Goal: Task Accomplishment & Management: Use online tool/utility

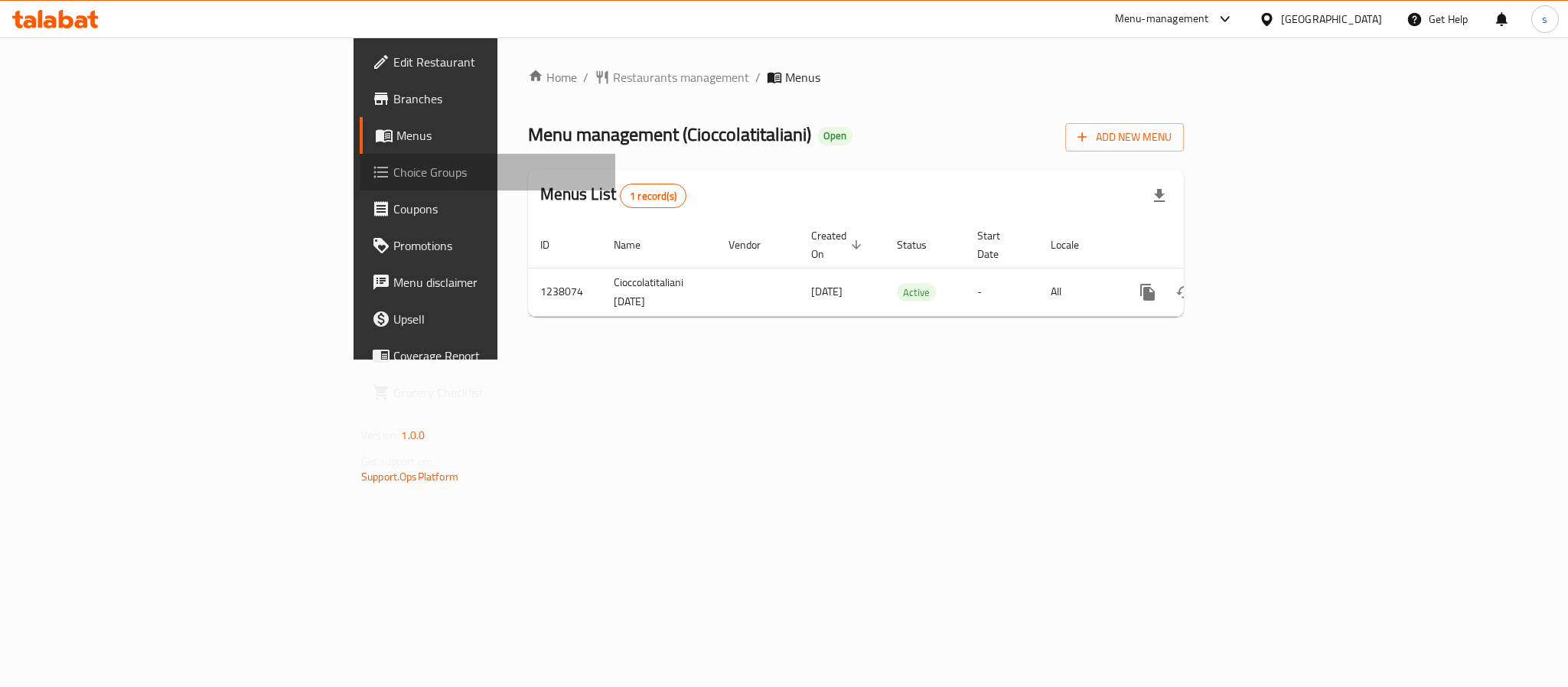
click at [393, 163] on span "Choice Groups" at bounding box center [498, 171] width 210 height 18
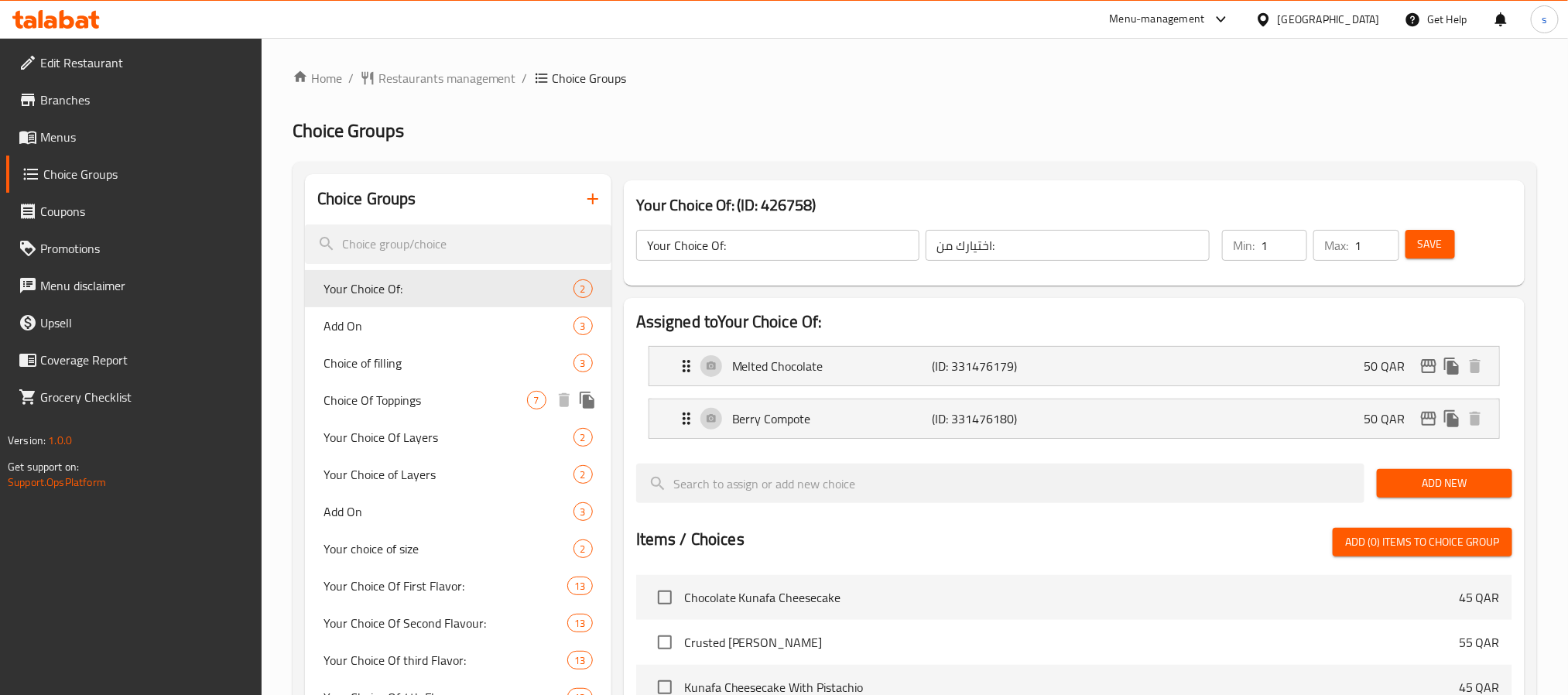
click at [421, 393] on span "Choice Of Toppings" at bounding box center [425, 400] width 204 height 18
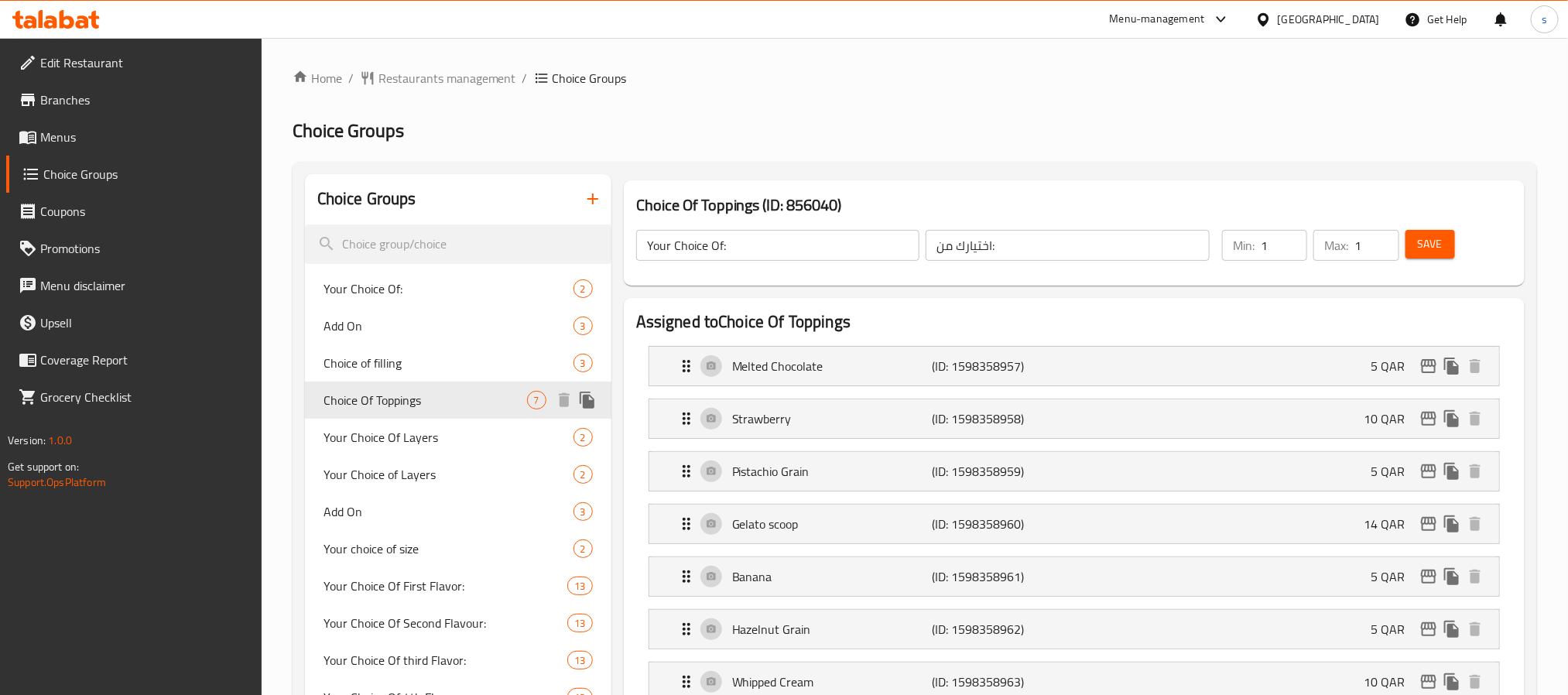
type input "Choice Of Toppings"
type input "اختيار الإضافات"
type input "0"
type input "7"
click at [444, 76] on span "Restaurants management" at bounding box center [447, 77] width 138 height 18
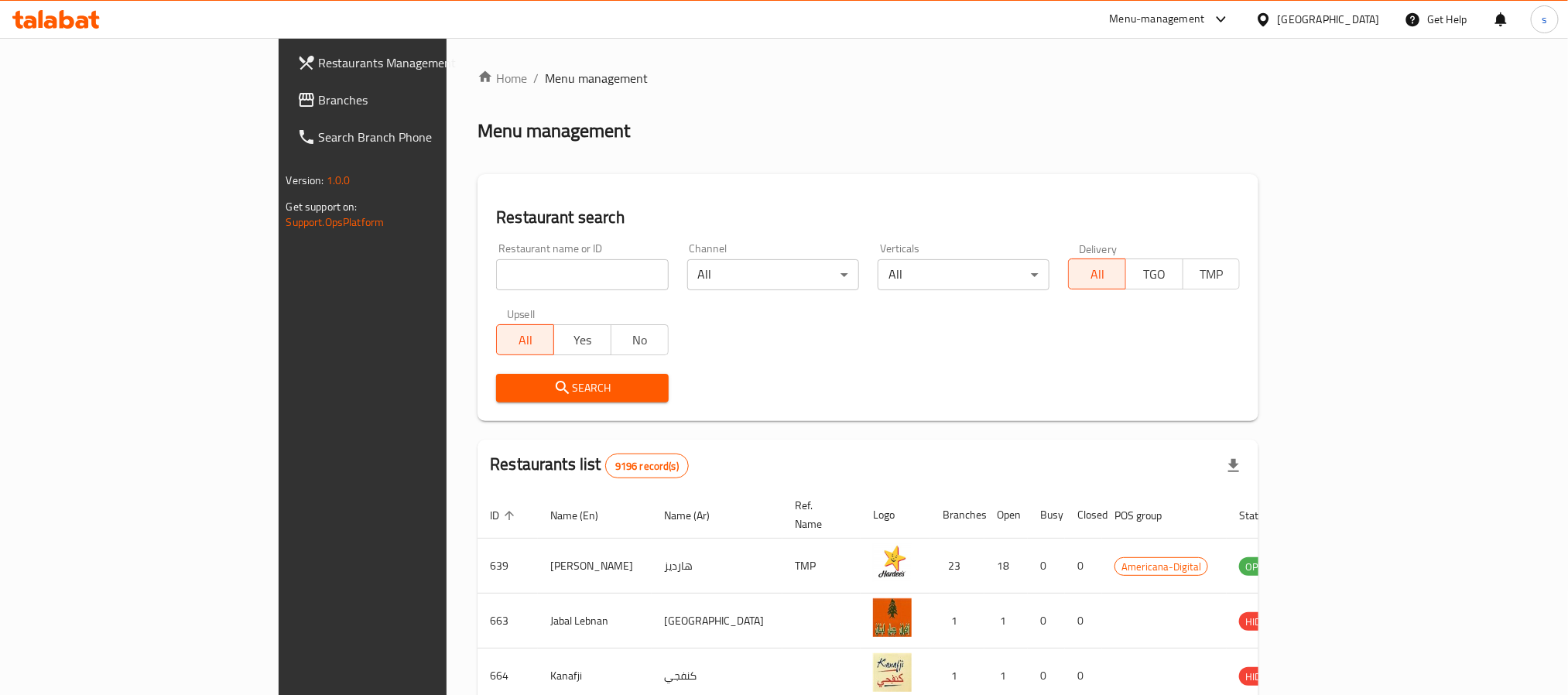
click at [70, 107] on div at bounding box center [784, 347] width 1568 height 695
click at [319, 107] on span "Branches" at bounding box center [424, 99] width 209 height 18
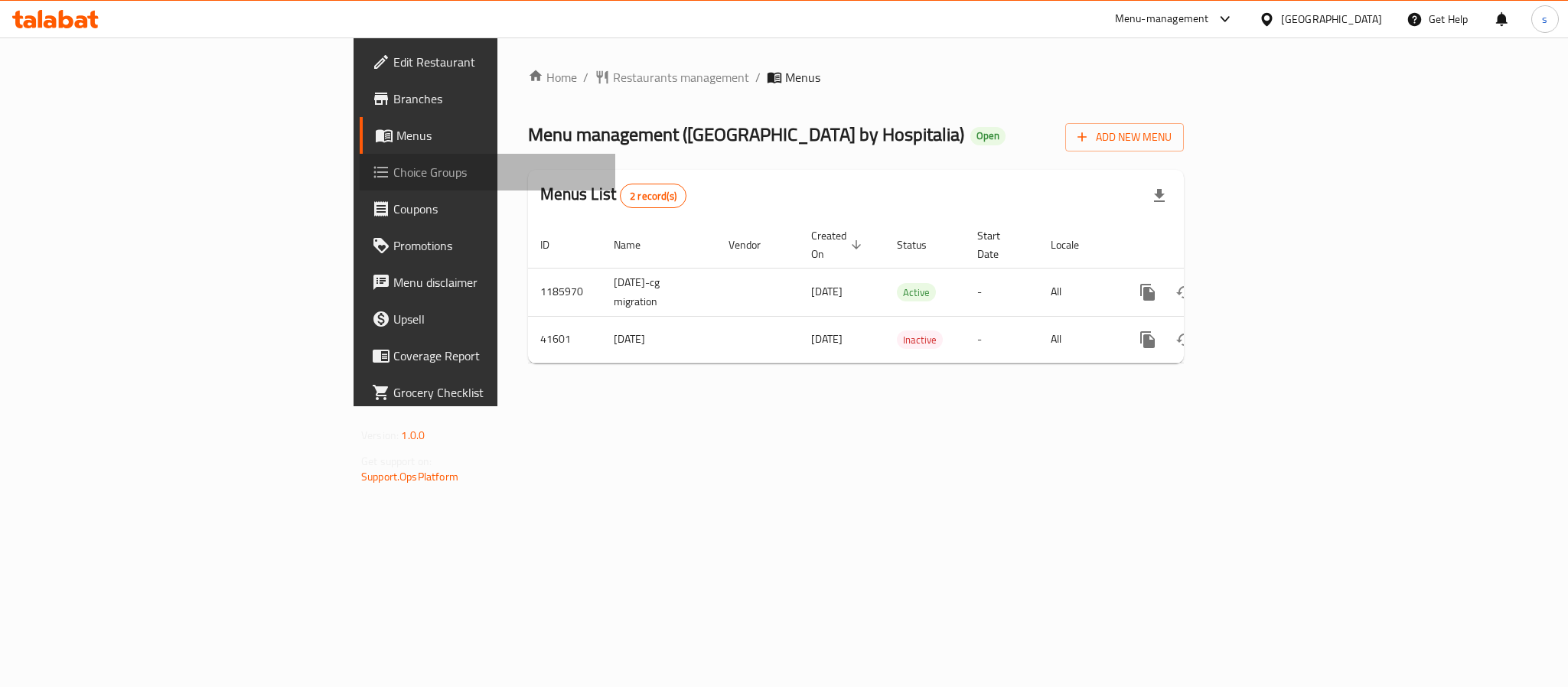
click at [393, 179] on span "Choice Groups" at bounding box center [498, 171] width 210 height 18
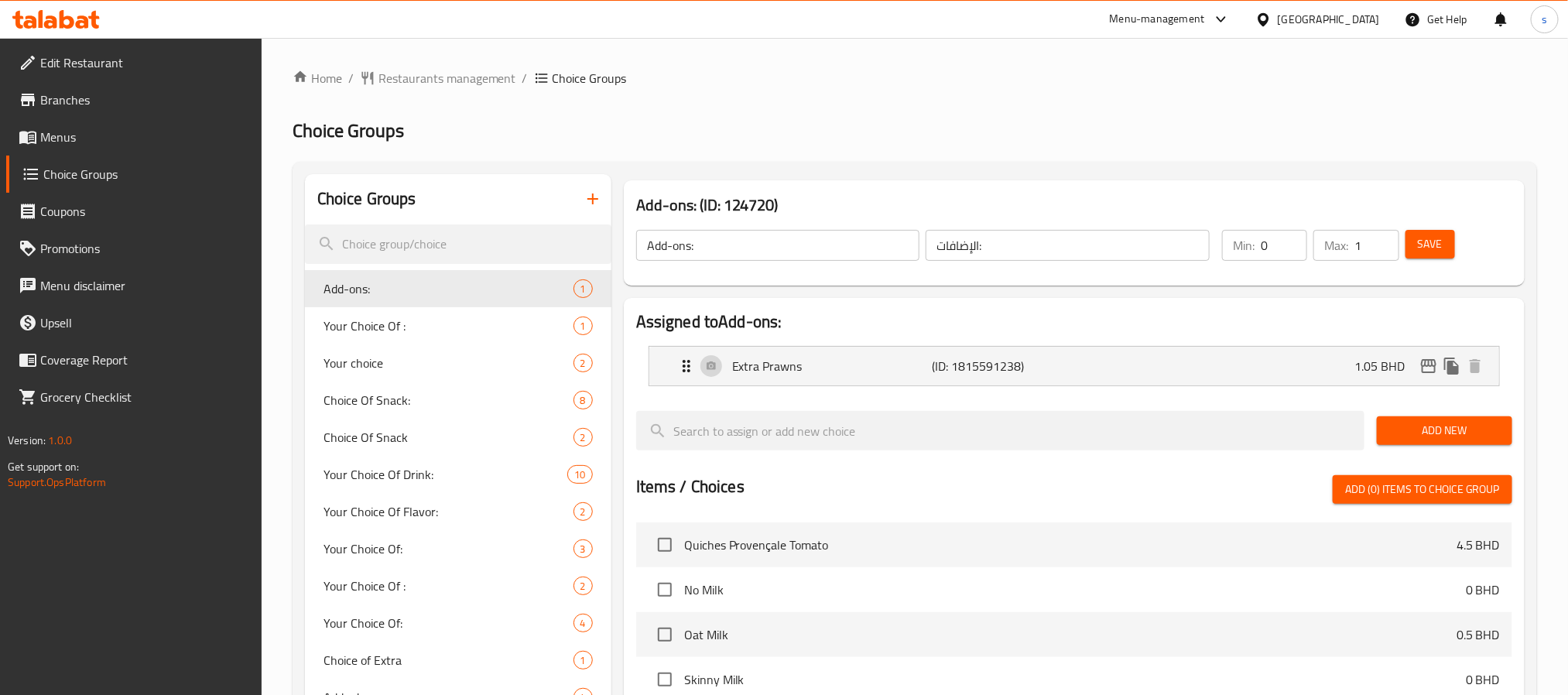
click at [403, 323] on span "Your Choice Of :" at bounding box center [448, 325] width 250 height 18
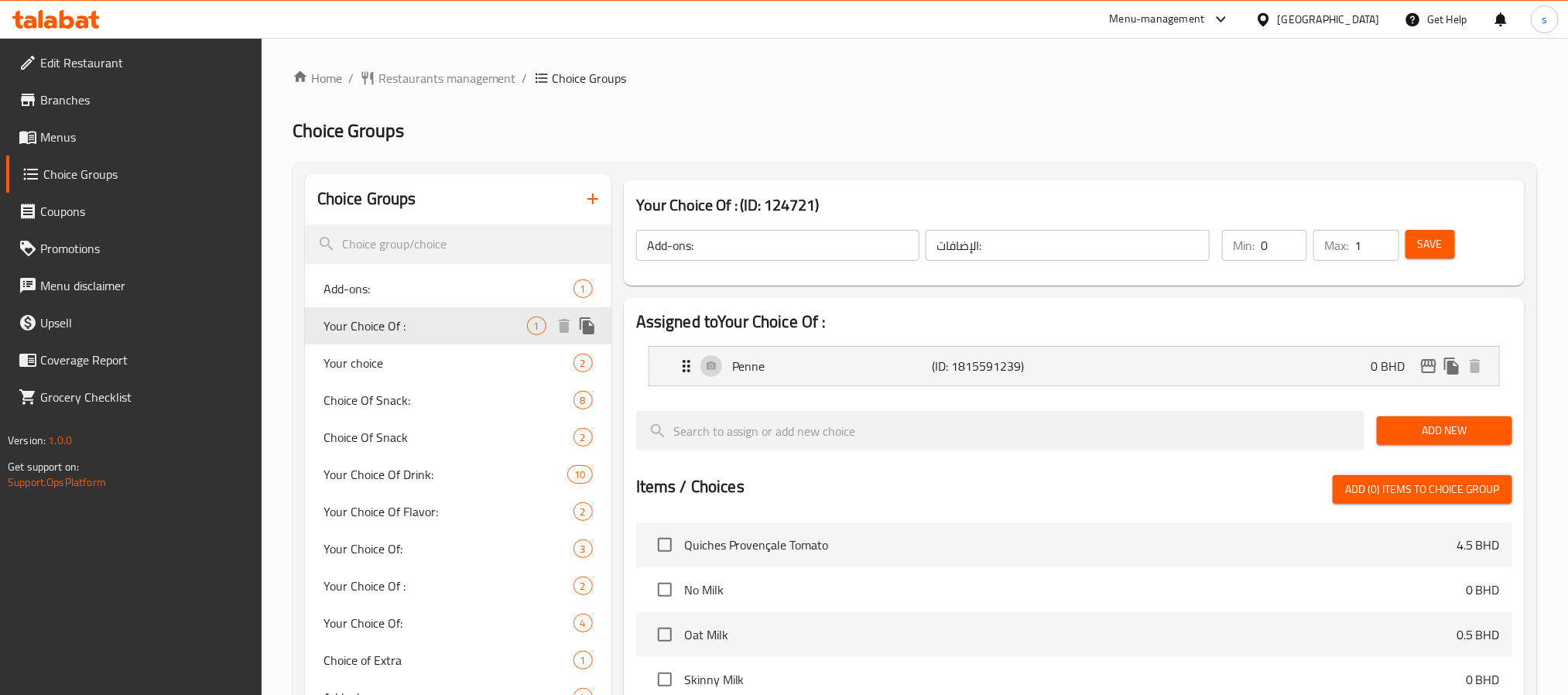
type input "Your Choice Of :"
type input "اختيارك من:"
type input "1"
click at [421, 537] on div "Your Choice Of: 3" at bounding box center [458, 549] width 307 height 37
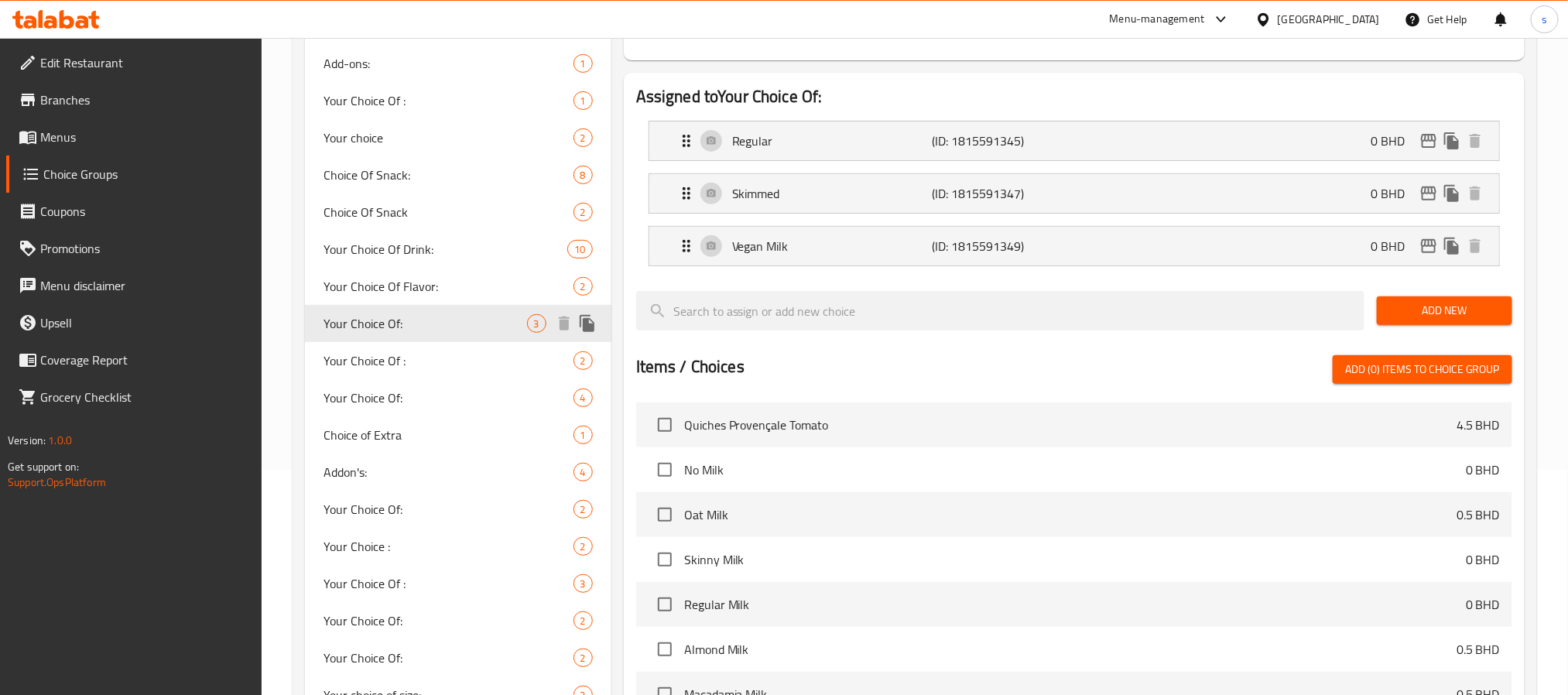
scroll to position [232, 0]
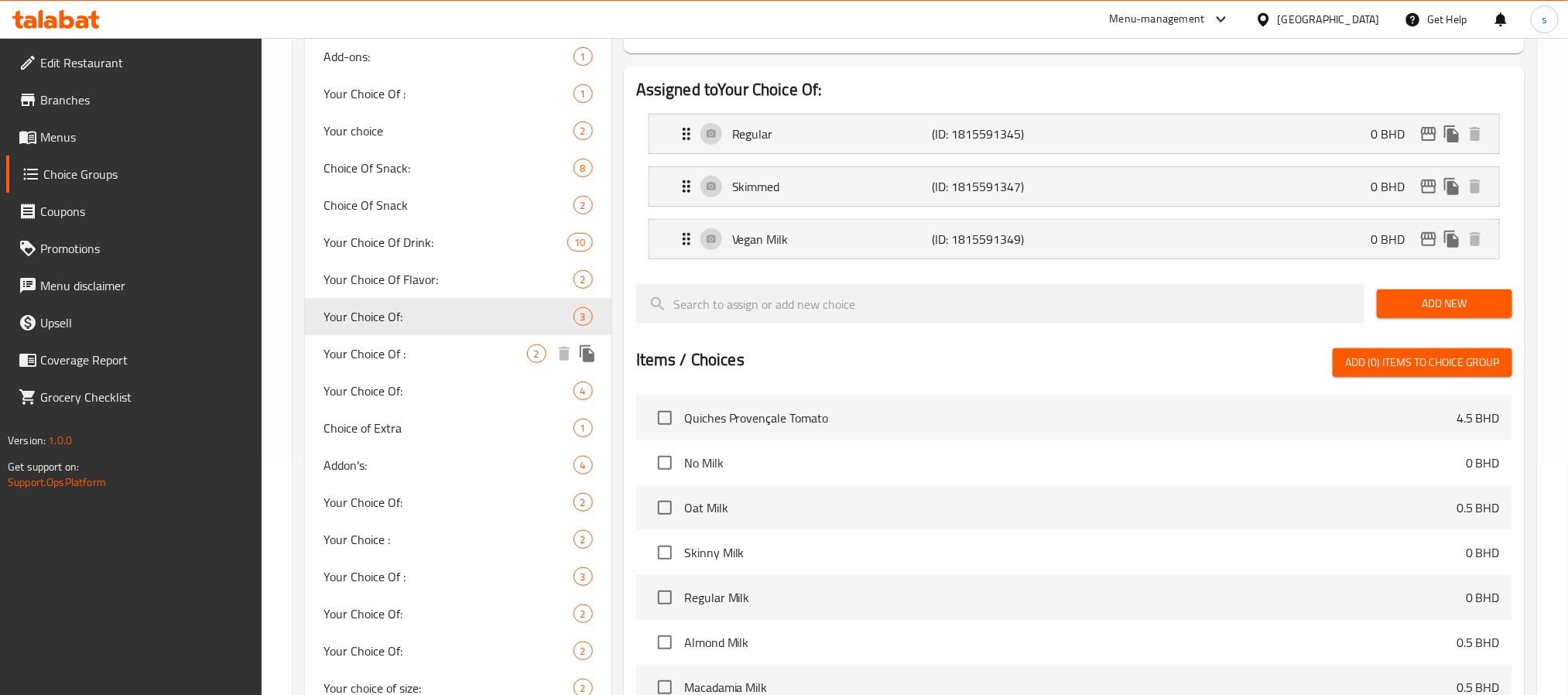
click at [375, 346] on span "Your Choice Of :" at bounding box center [425, 353] width 204 height 18
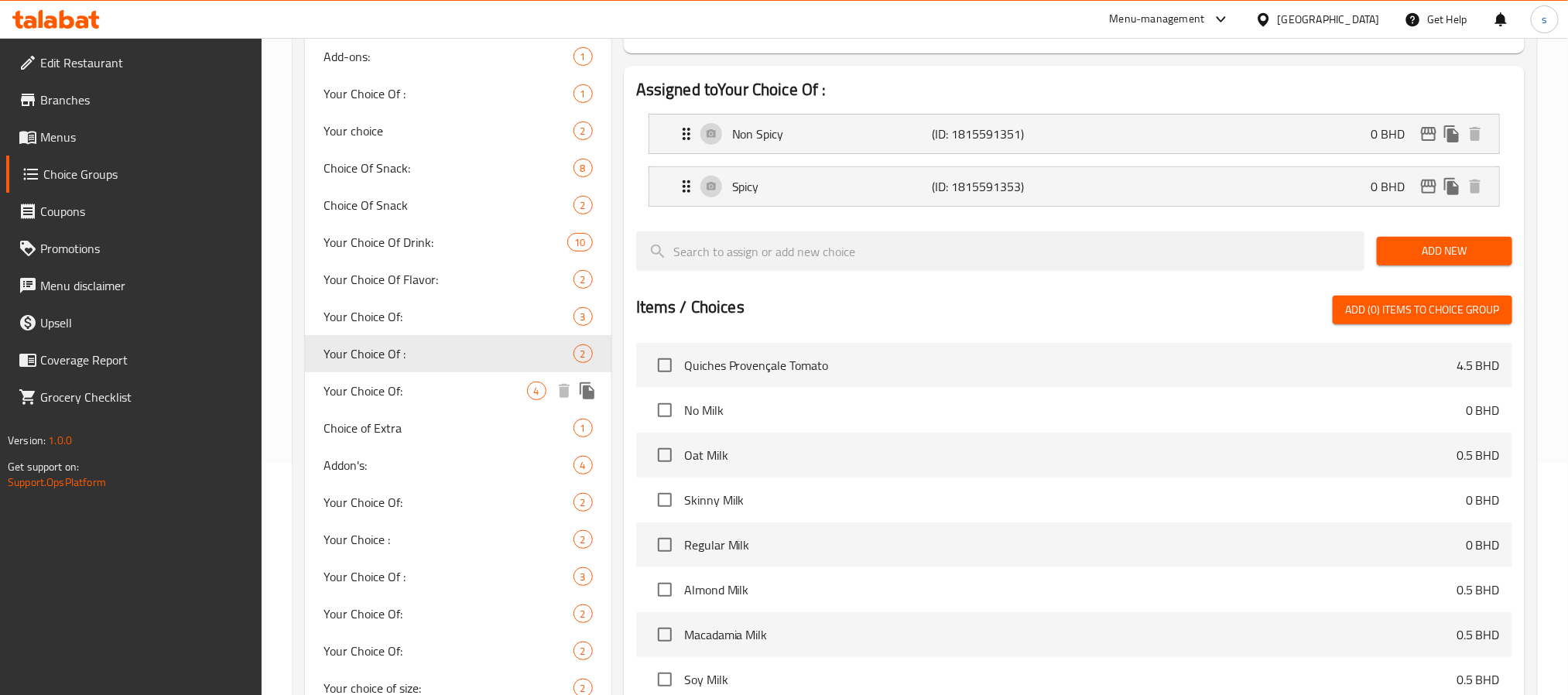
type input "Your Choice Of :"
type input "اختيارك من :"
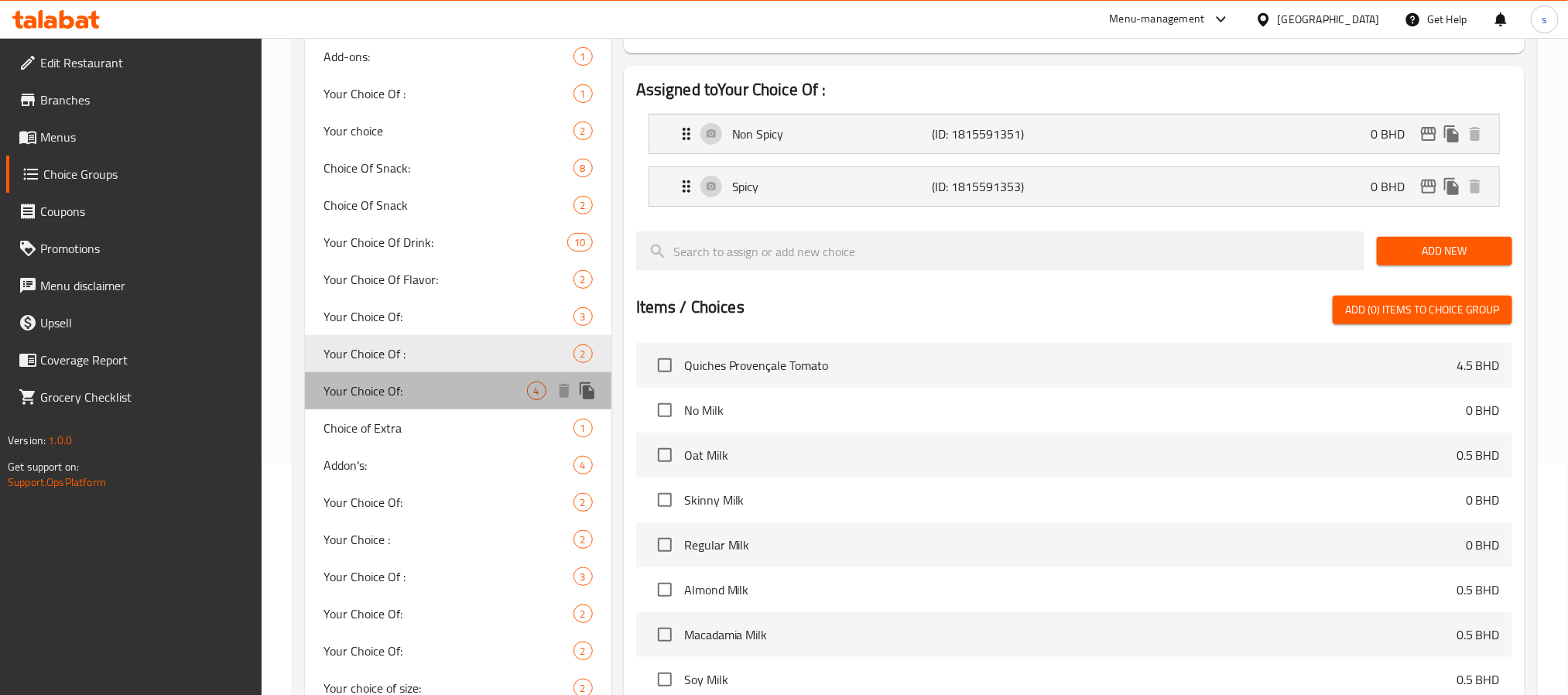
click at [375, 391] on span "Your Choice Of:" at bounding box center [425, 390] width 204 height 18
type input "Your Choice Of:"
type input "إختيارك من:"
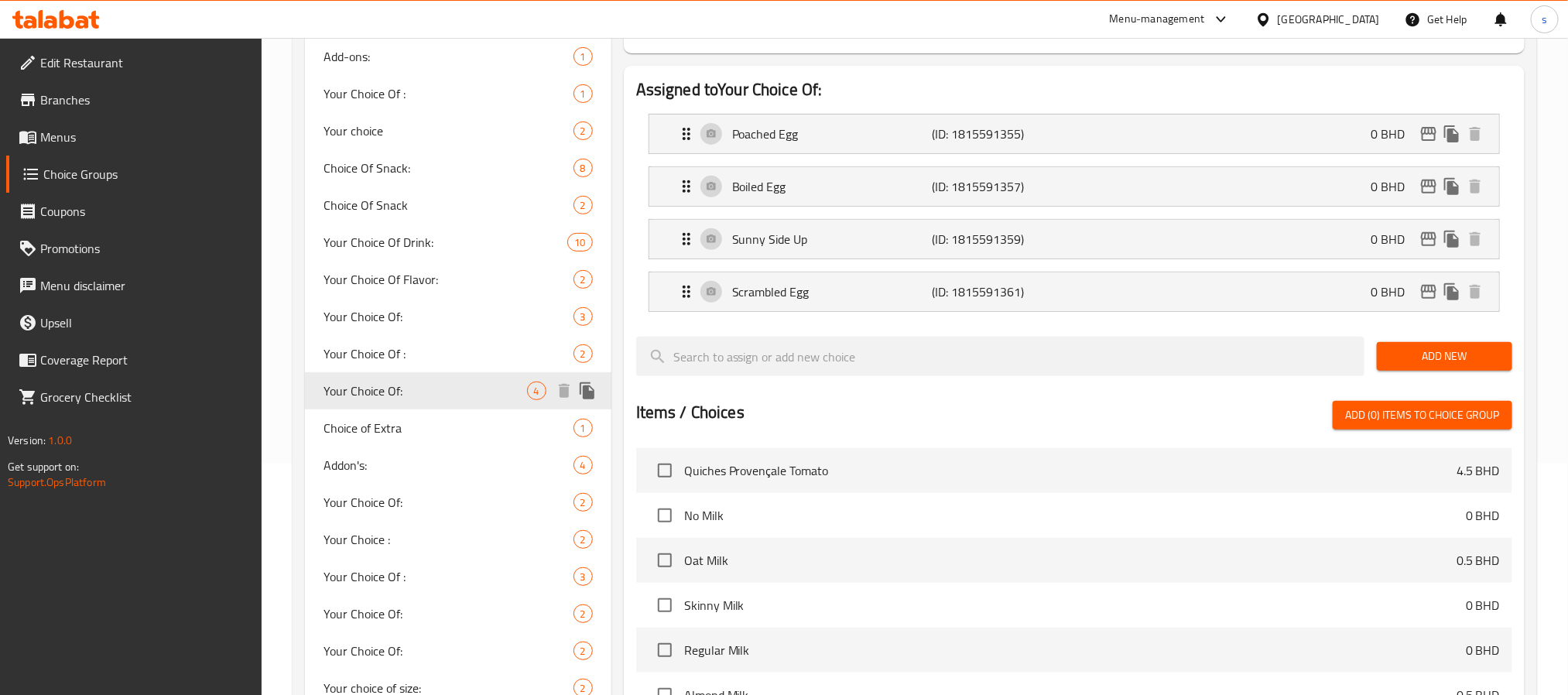
scroll to position [348, 0]
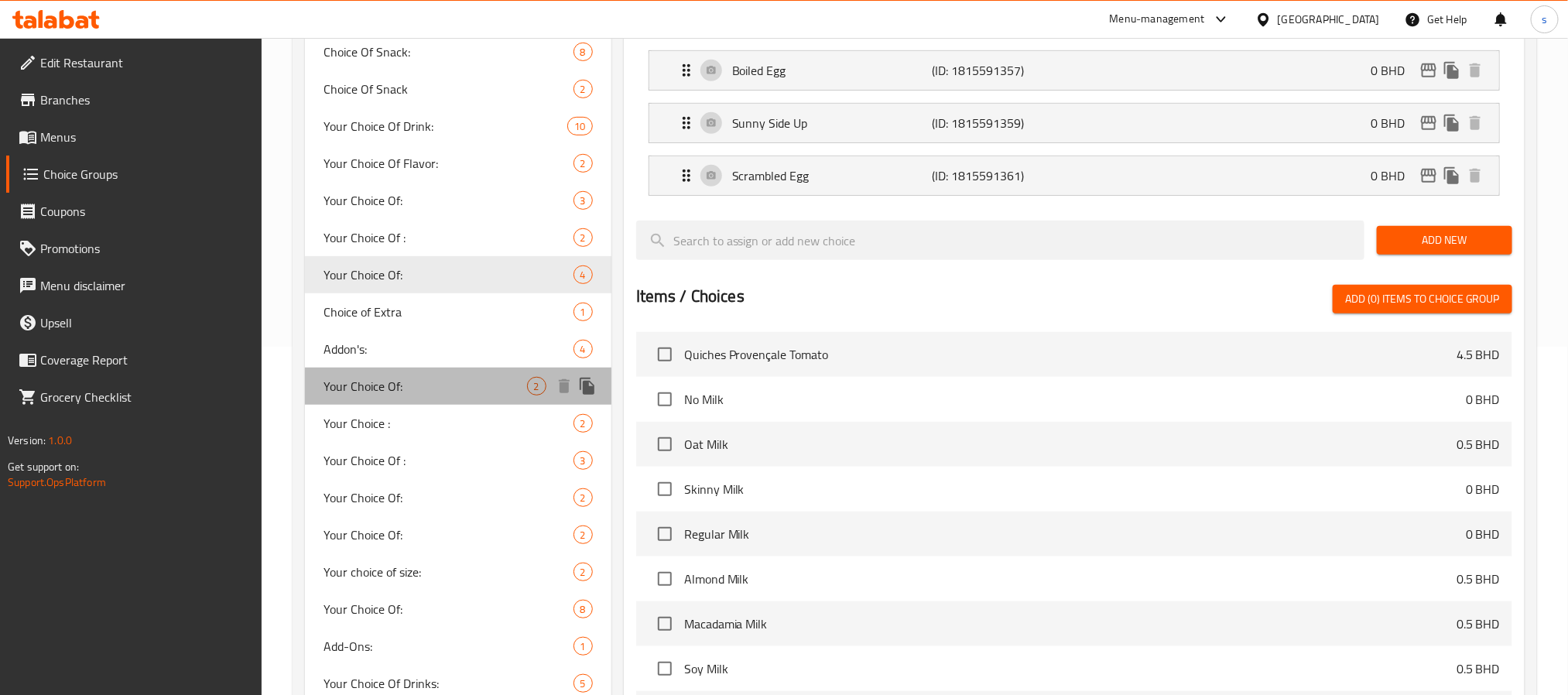
click at [380, 383] on span "Your Choice Of:" at bounding box center [425, 385] width 204 height 18
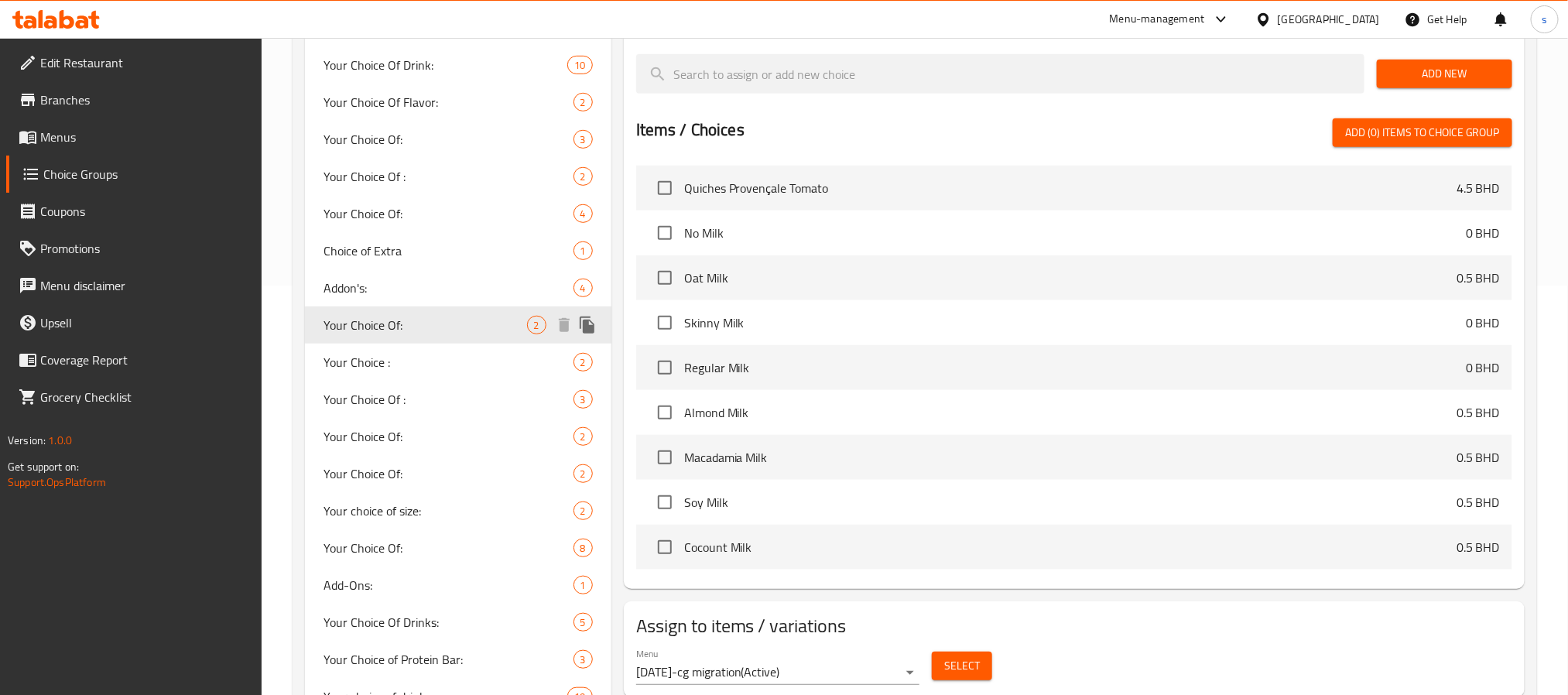
scroll to position [465, 0]
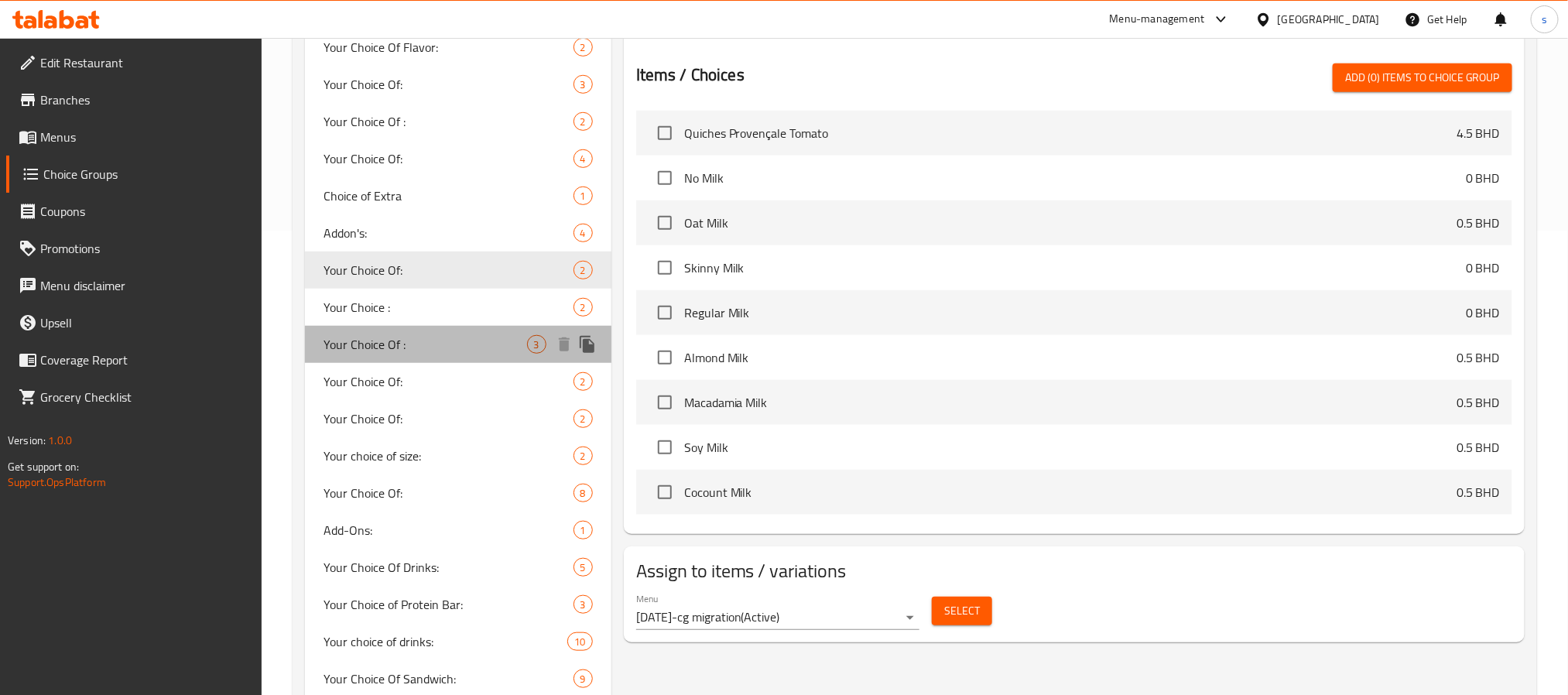
click at [388, 349] on span "Your Choice Of :" at bounding box center [425, 344] width 204 height 18
type input "Your Choice Of :"
type input "إختيارك من :"
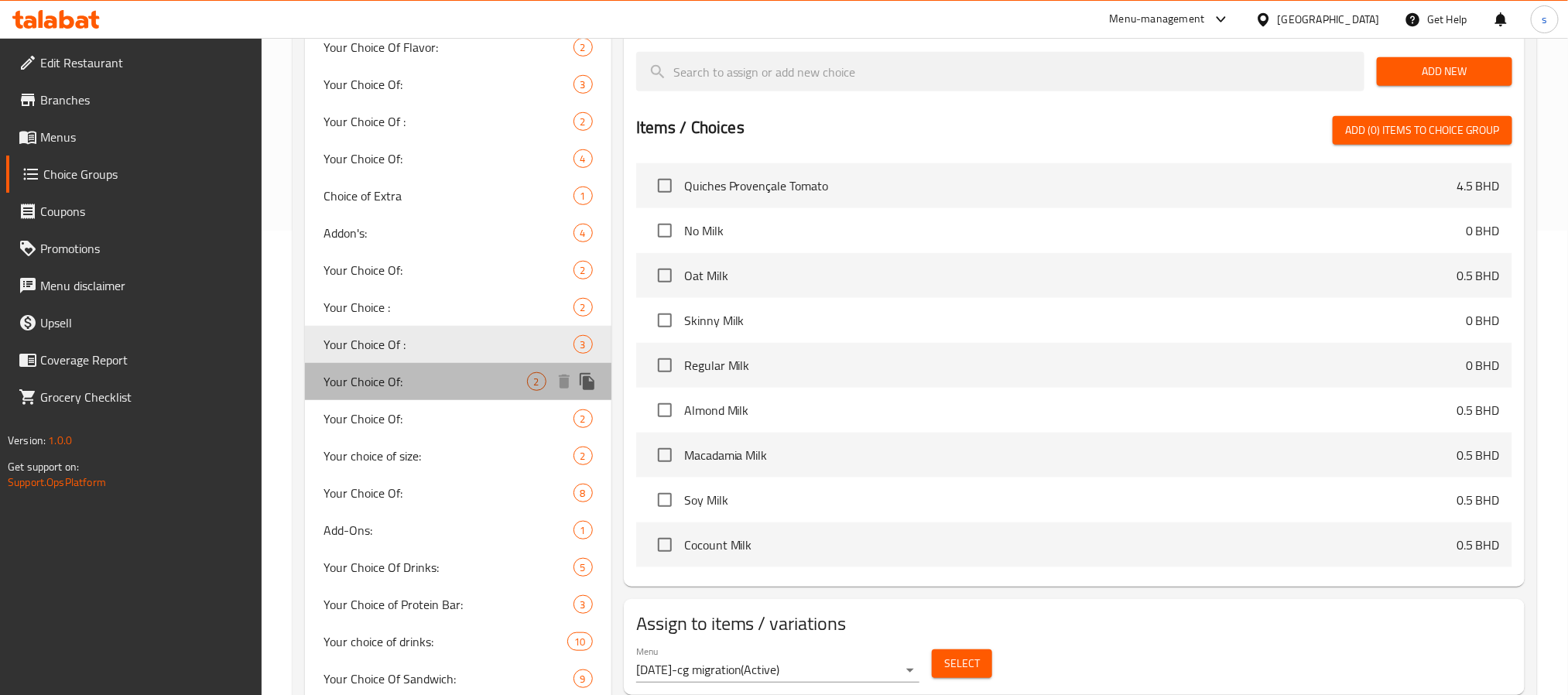
click at [384, 381] on span "Your Choice Of:" at bounding box center [425, 380] width 204 height 18
type input "Your Choice Of:"
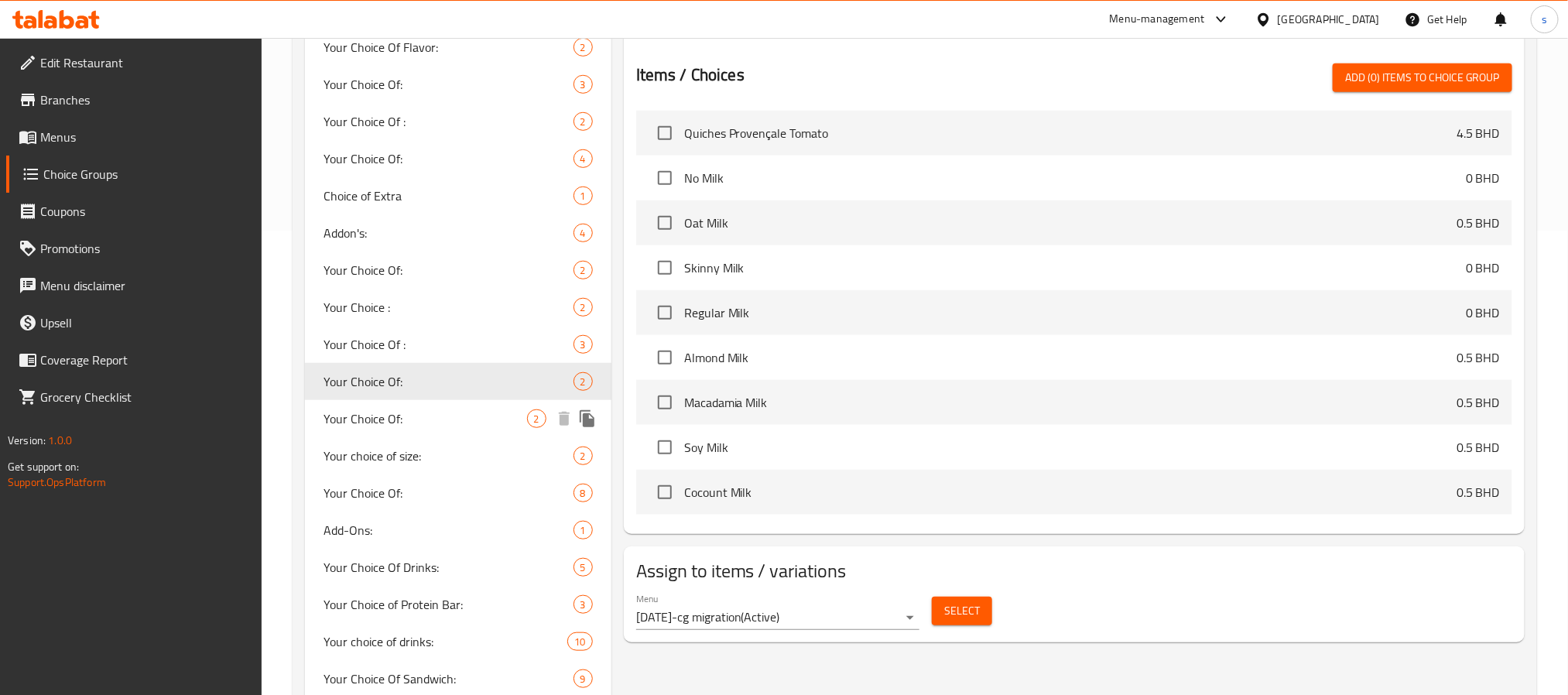
click at [381, 416] on span "Your Choice Of:" at bounding box center [425, 418] width 204 height 18
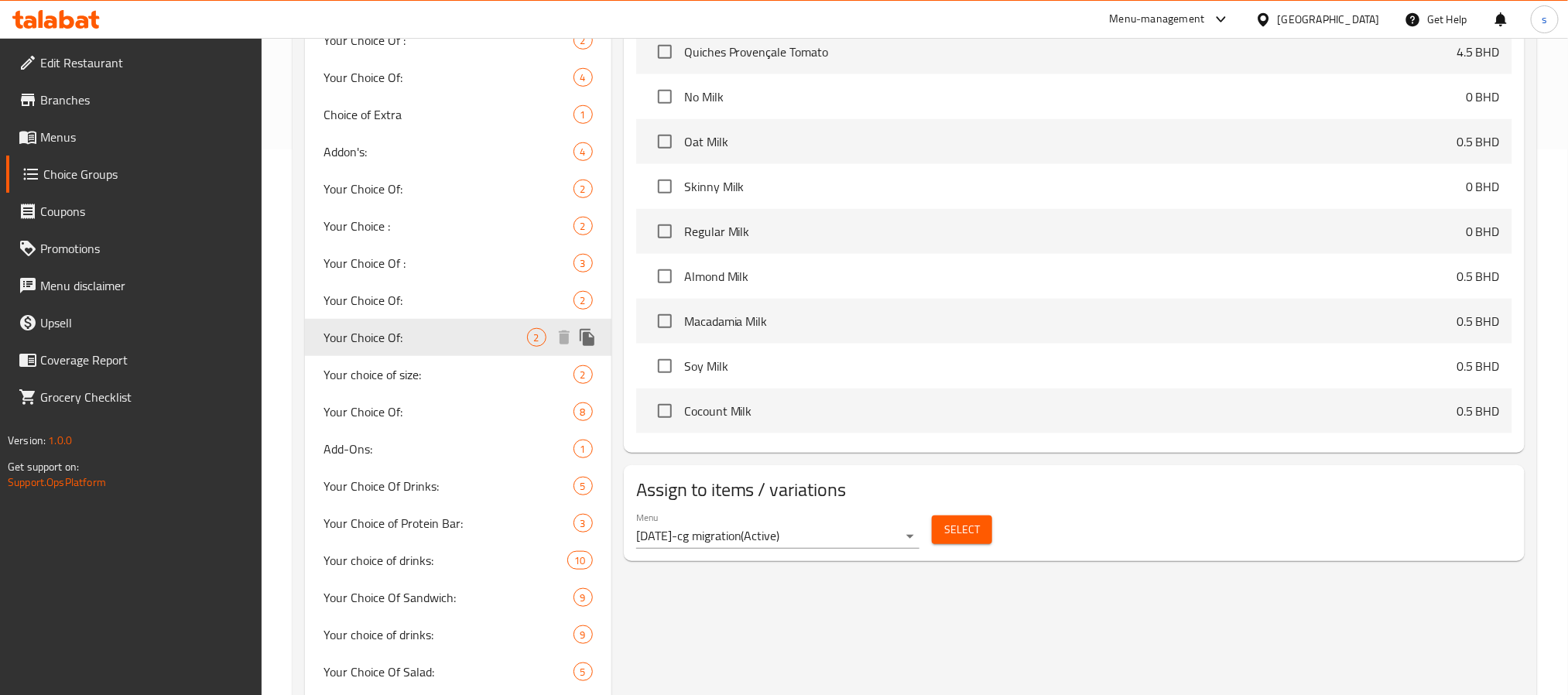
scroll to position [580, 0]
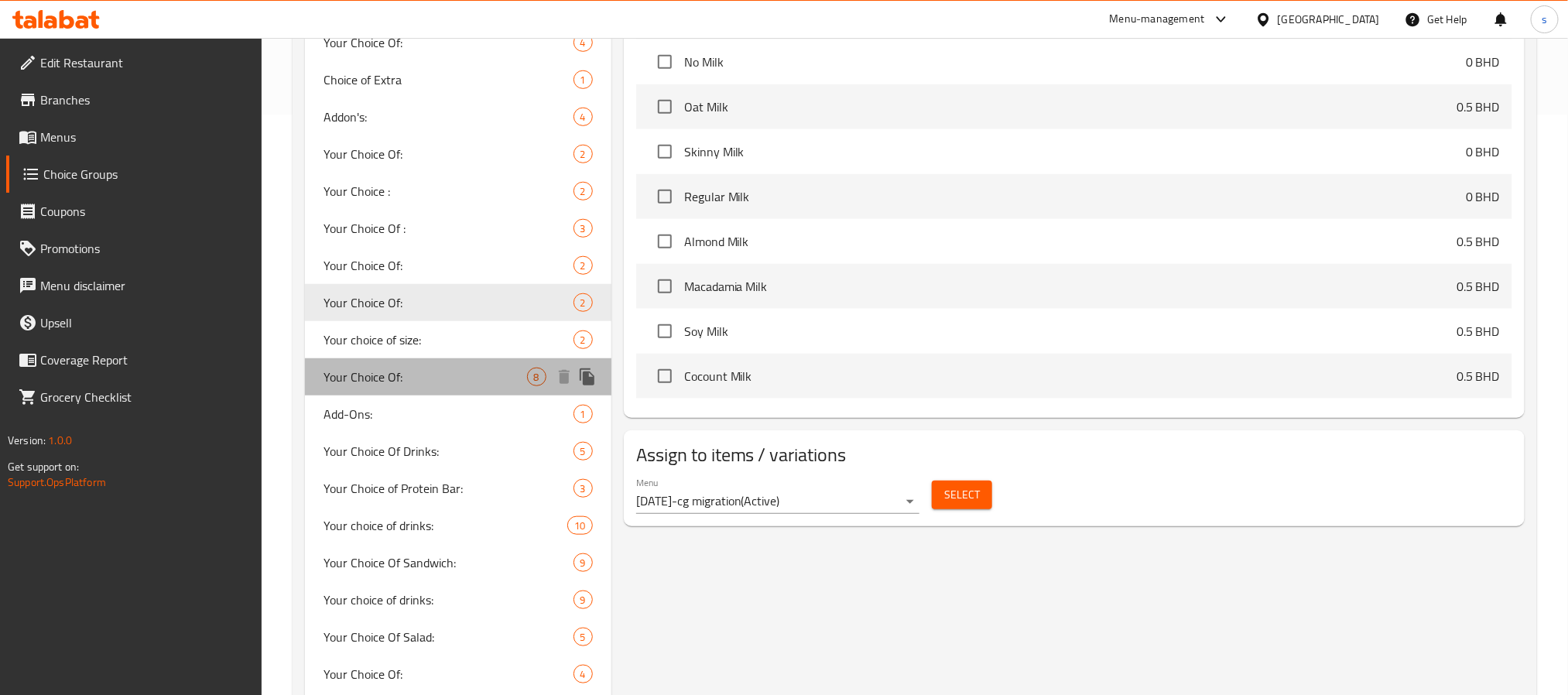
click at [377, 375] on span "Your Choice Of:" at bounding box center [425, 377] width 204 height 18
type input "اختيارك من:"
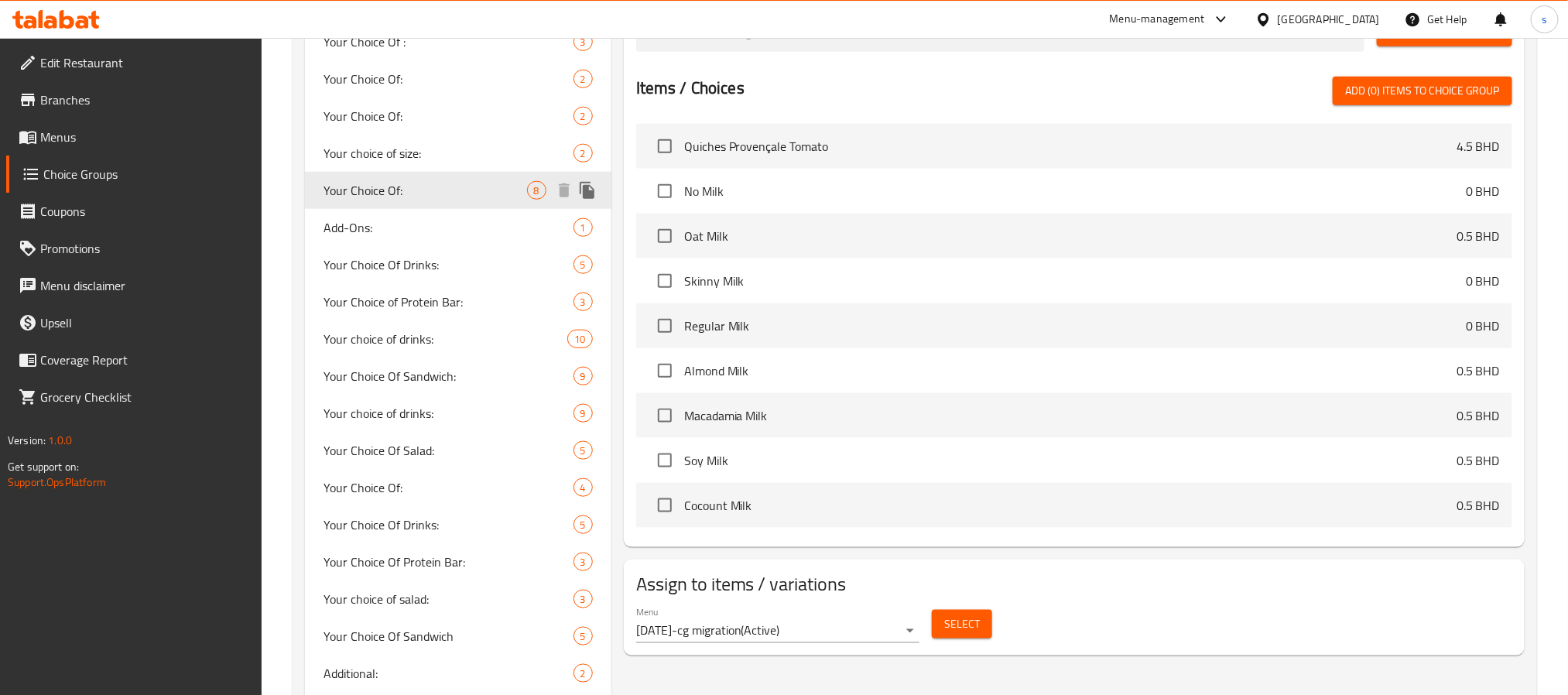
scroll to position [813, 0]
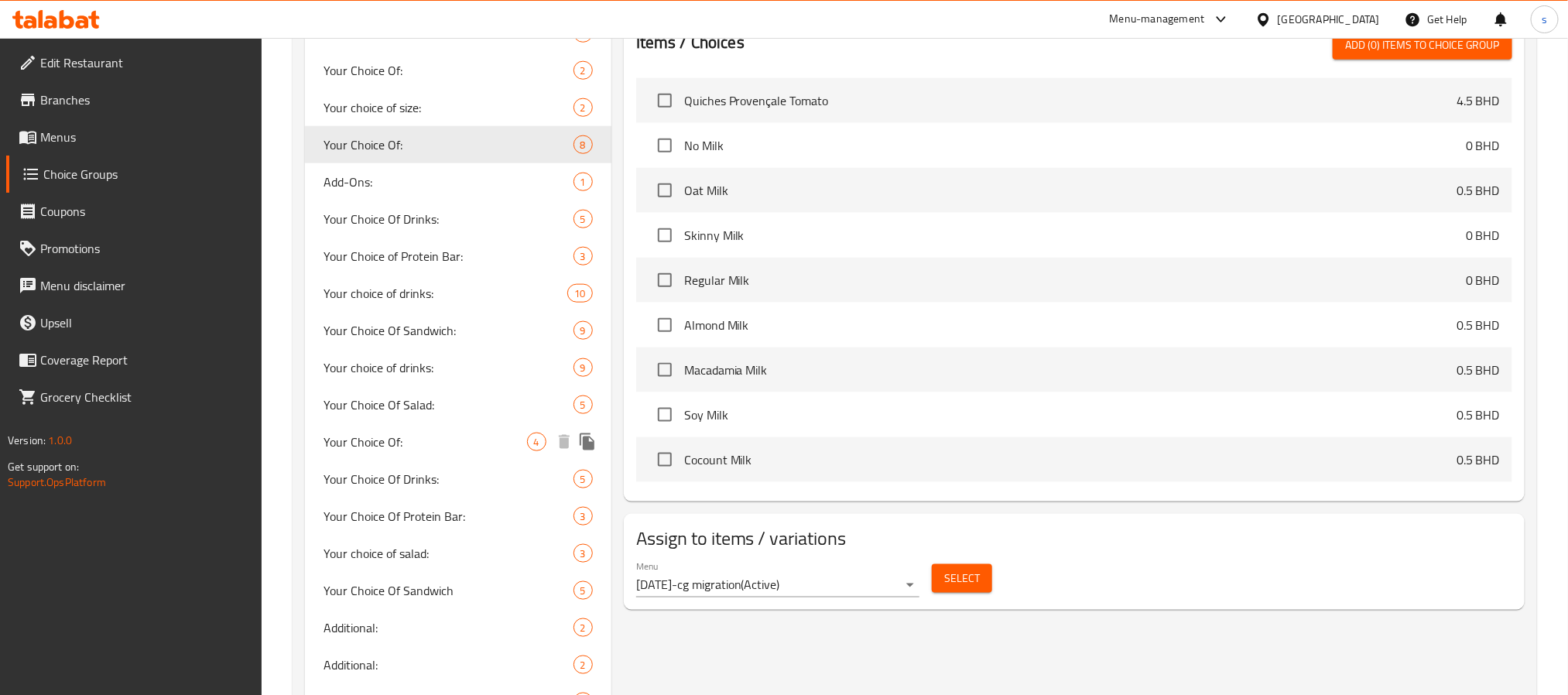
click at [409, 434] on span "Your Choice Of:" at bounding box center [425, 442] width 204 height 18
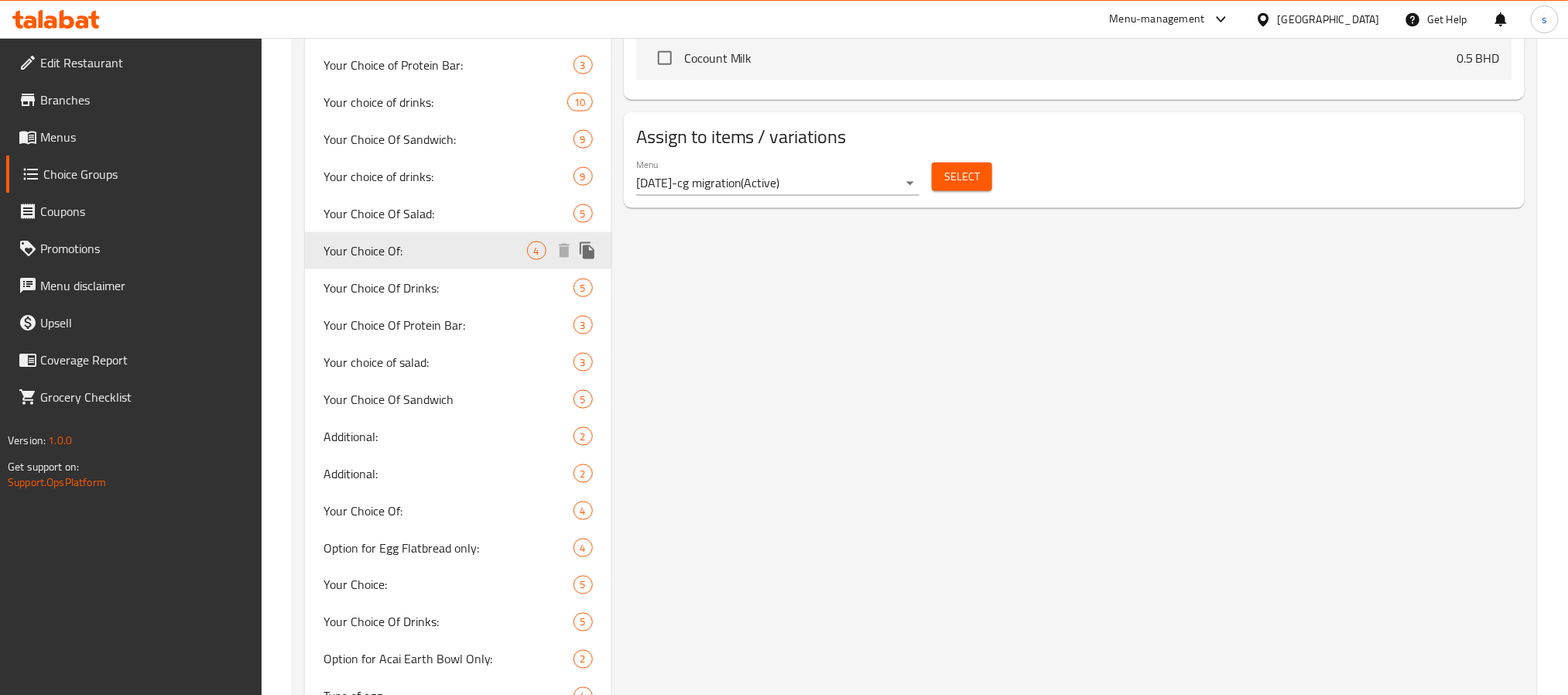
scroll to position [1045, 0]
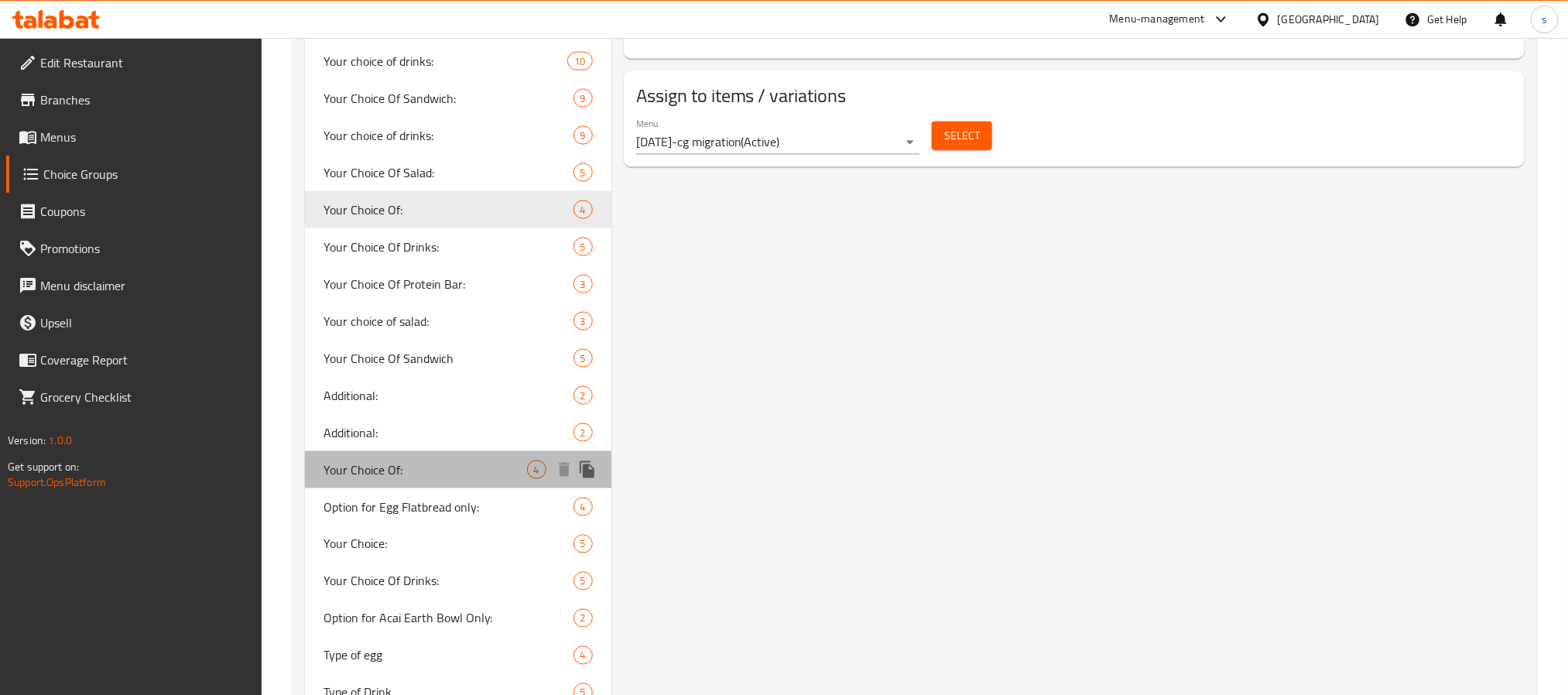
click at [395, 467] on span "Your Choice Of:" at bounding box center [425, 469] width 204 height 18
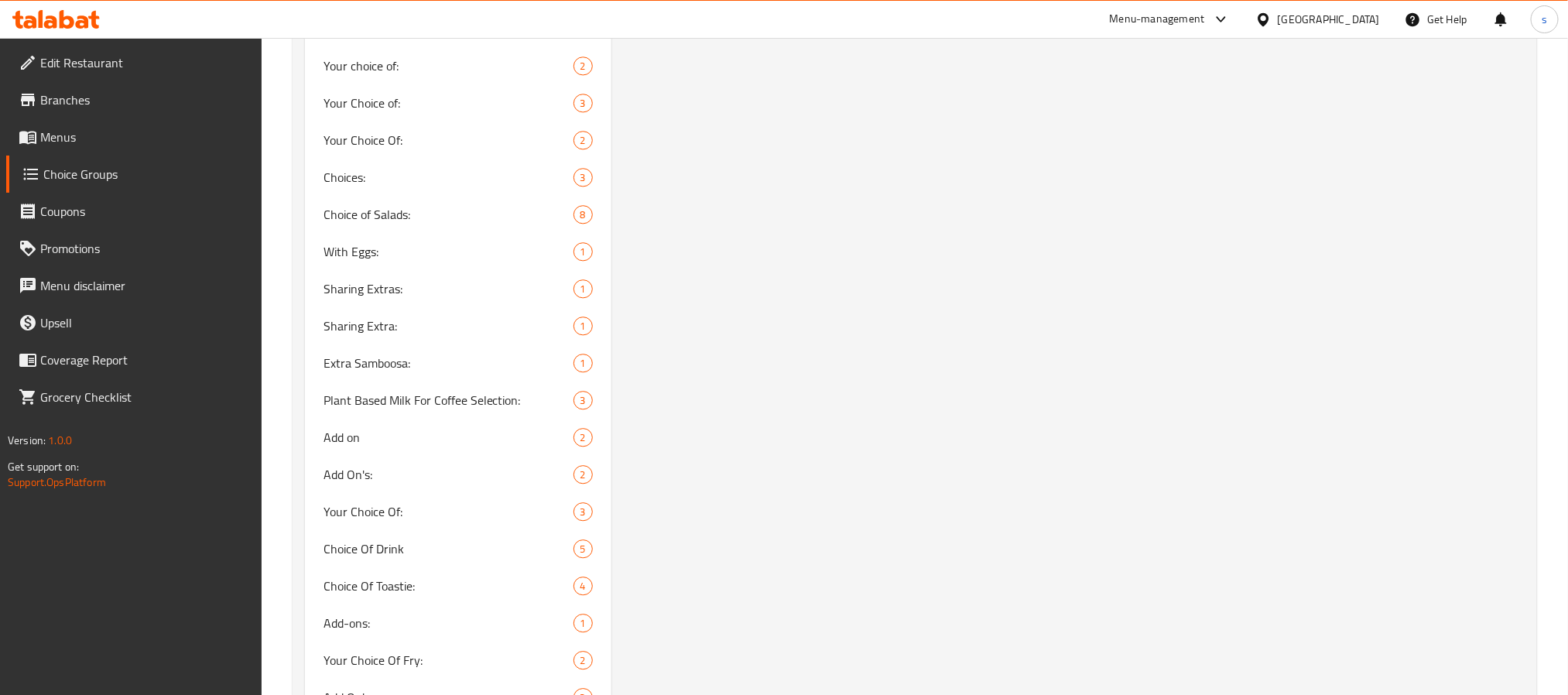
scroll to position [2426, 0]
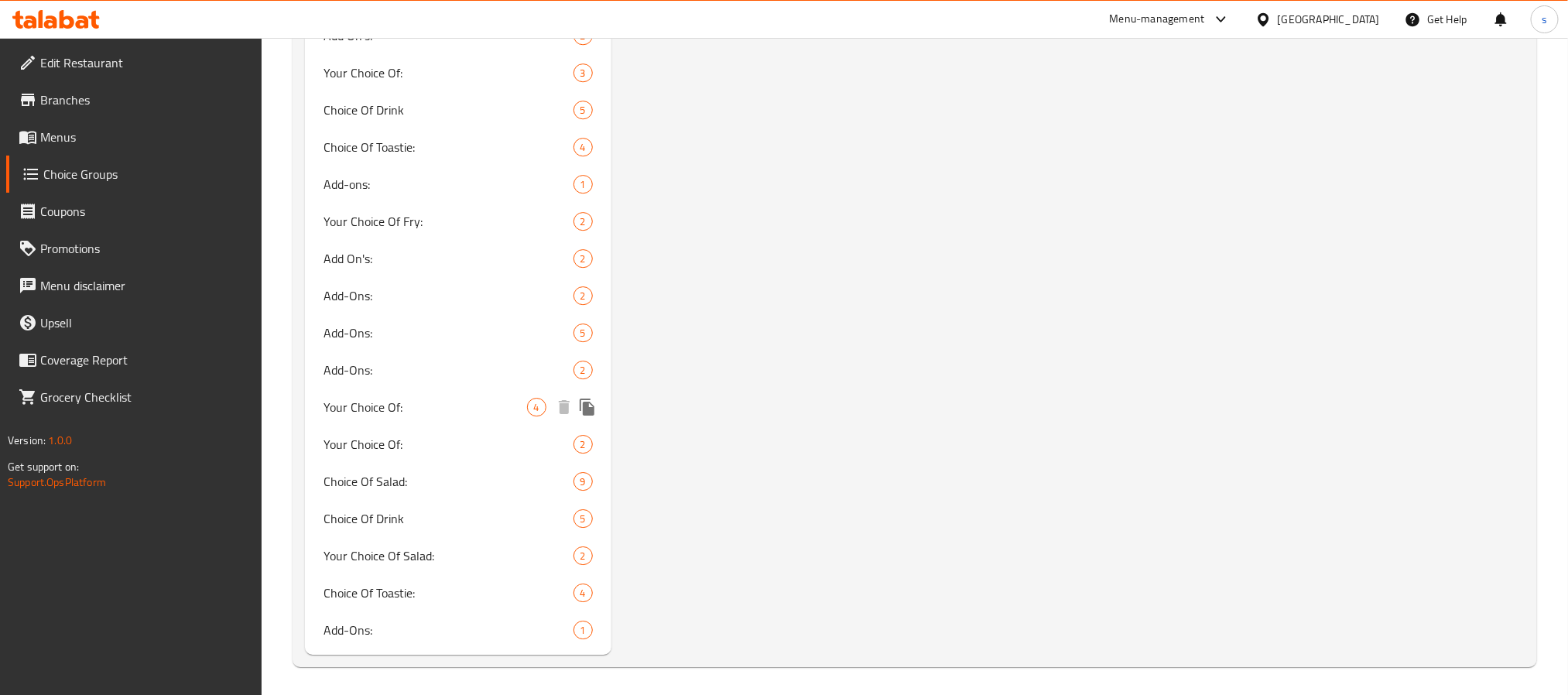
click at [462, 409] on span "Your Choice Of:" at bounding box center [425, 406] width 204 height 18
type input "0"
click at [395, 445] on span "Your Choice Of:" at bounding box center [425, 444] width 204 height 18
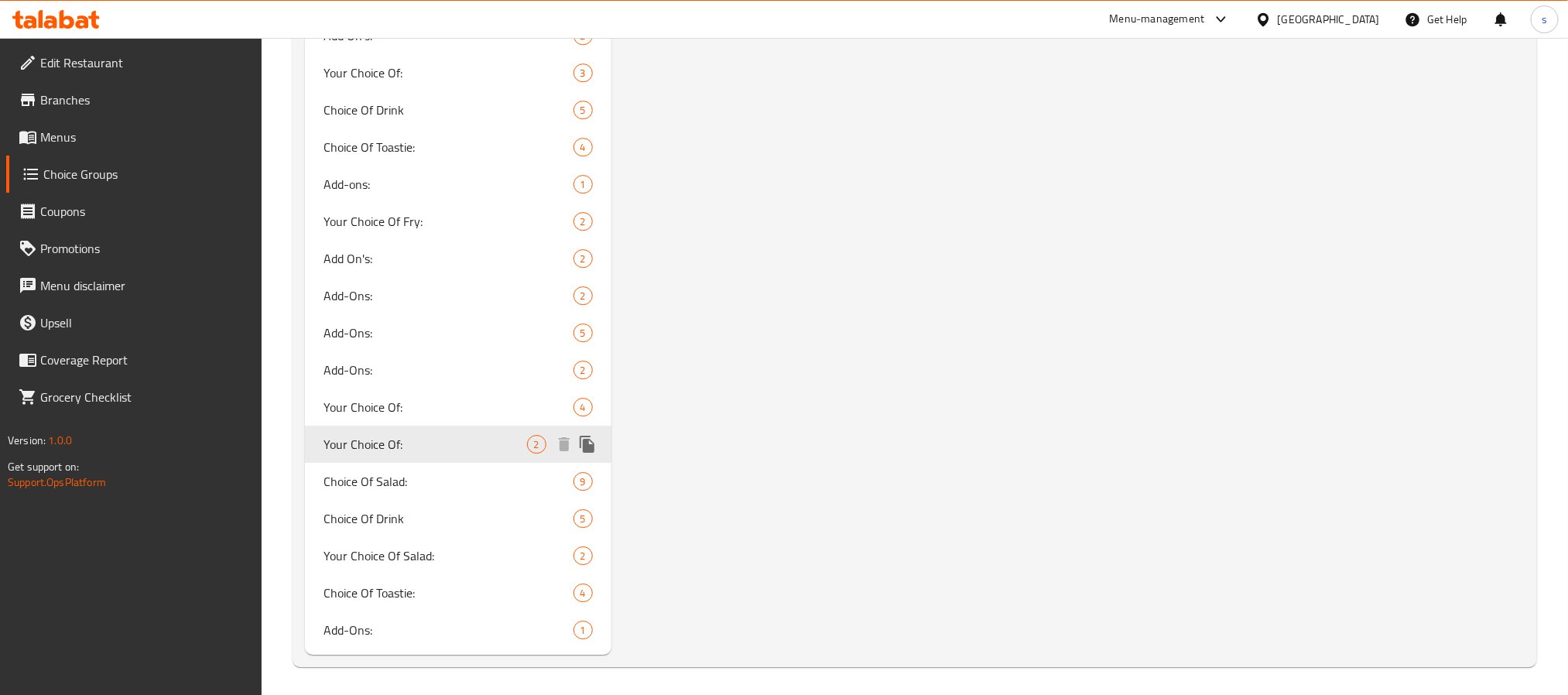
type input "إختيارك من:"
type input "1"
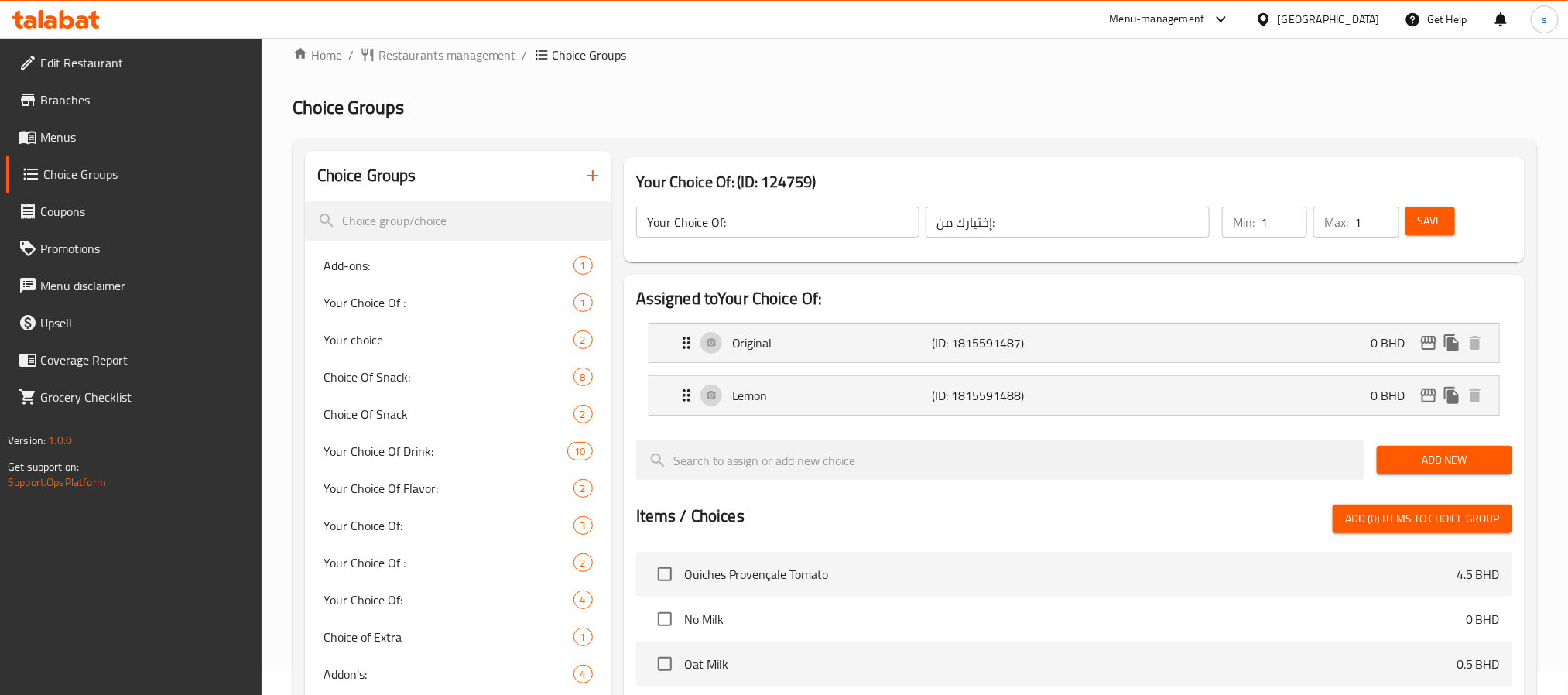
scroll to position [0, 0]
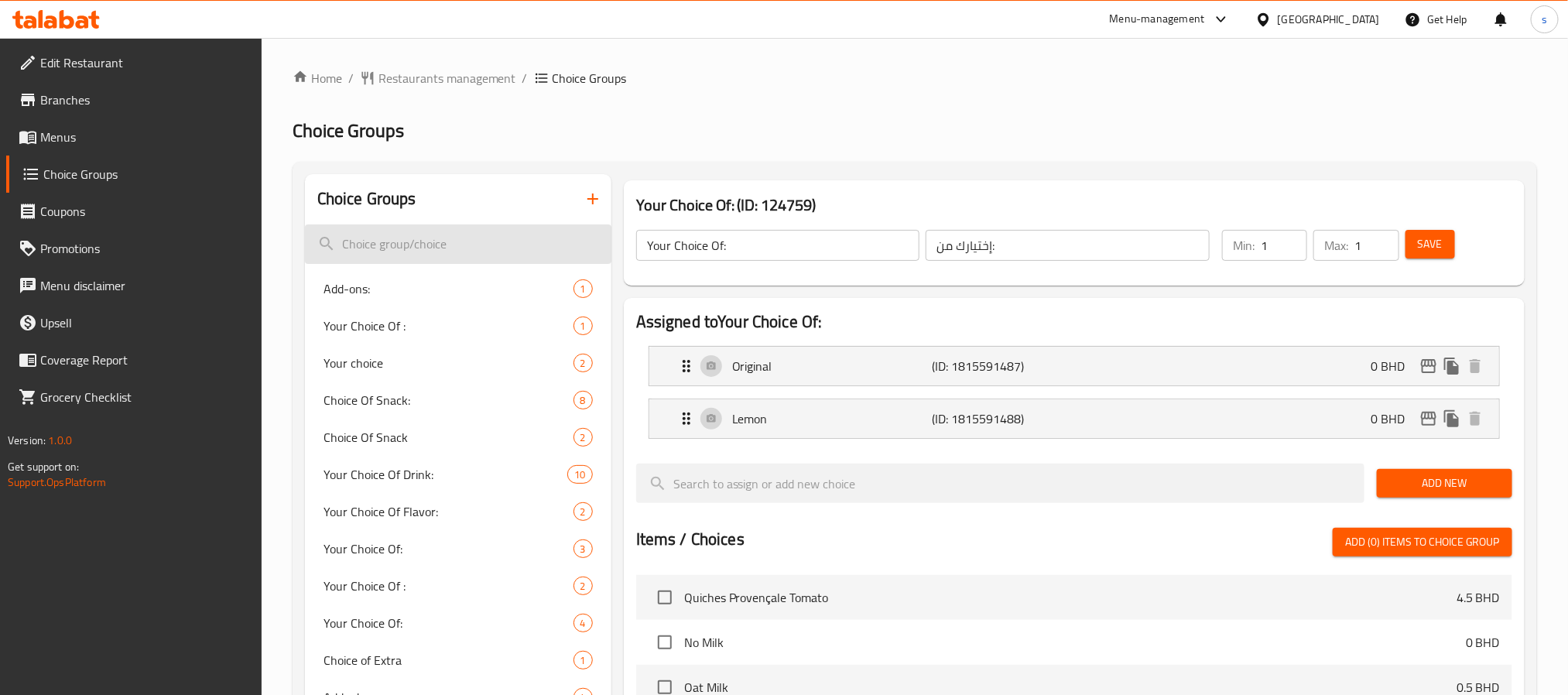
click at [360, 251] on input "search" at bounding box center [458, 244] width 307 height 39
type input "of"
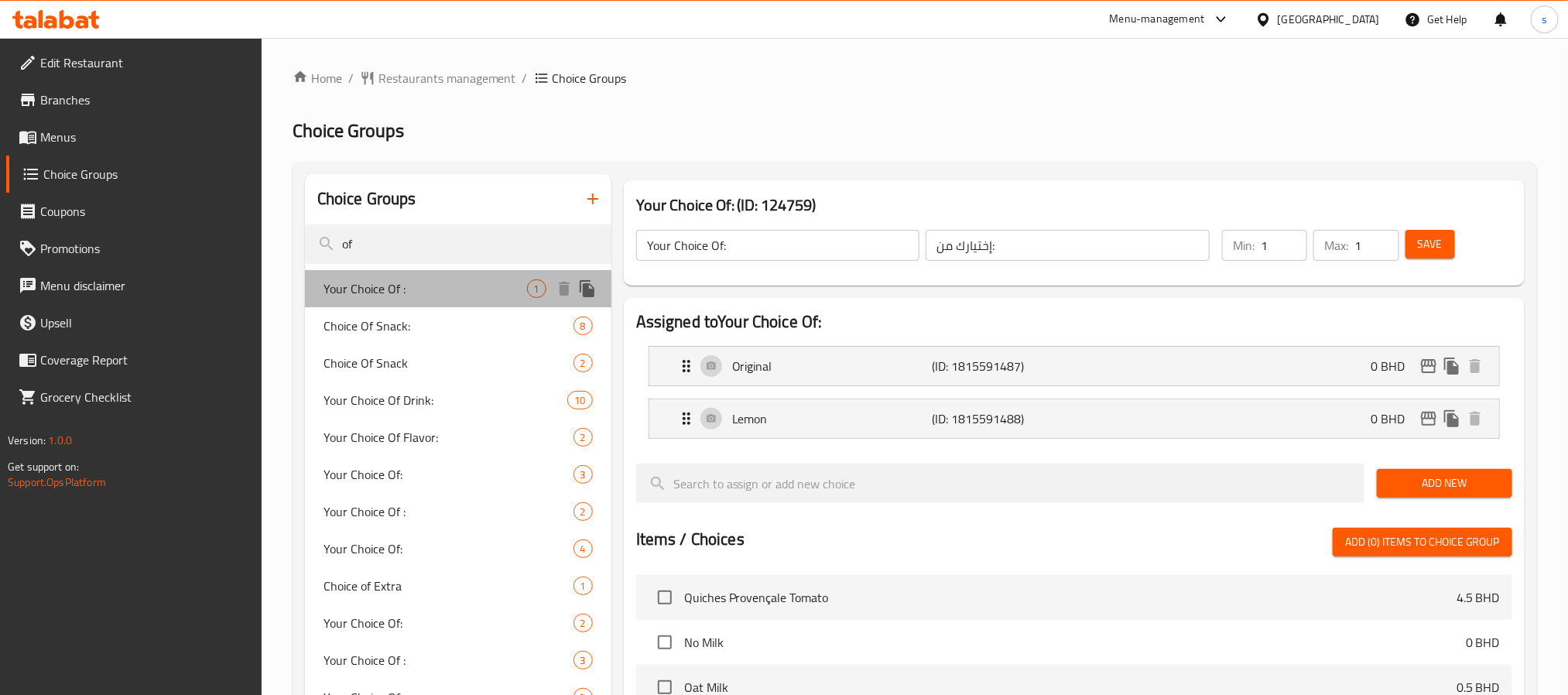
click at [404, 286] on span "Your Choice Of :" at bounding box center [425, 288] width 204 height 18
type input "Your Choice Of :"
type input "اختيارك من:"
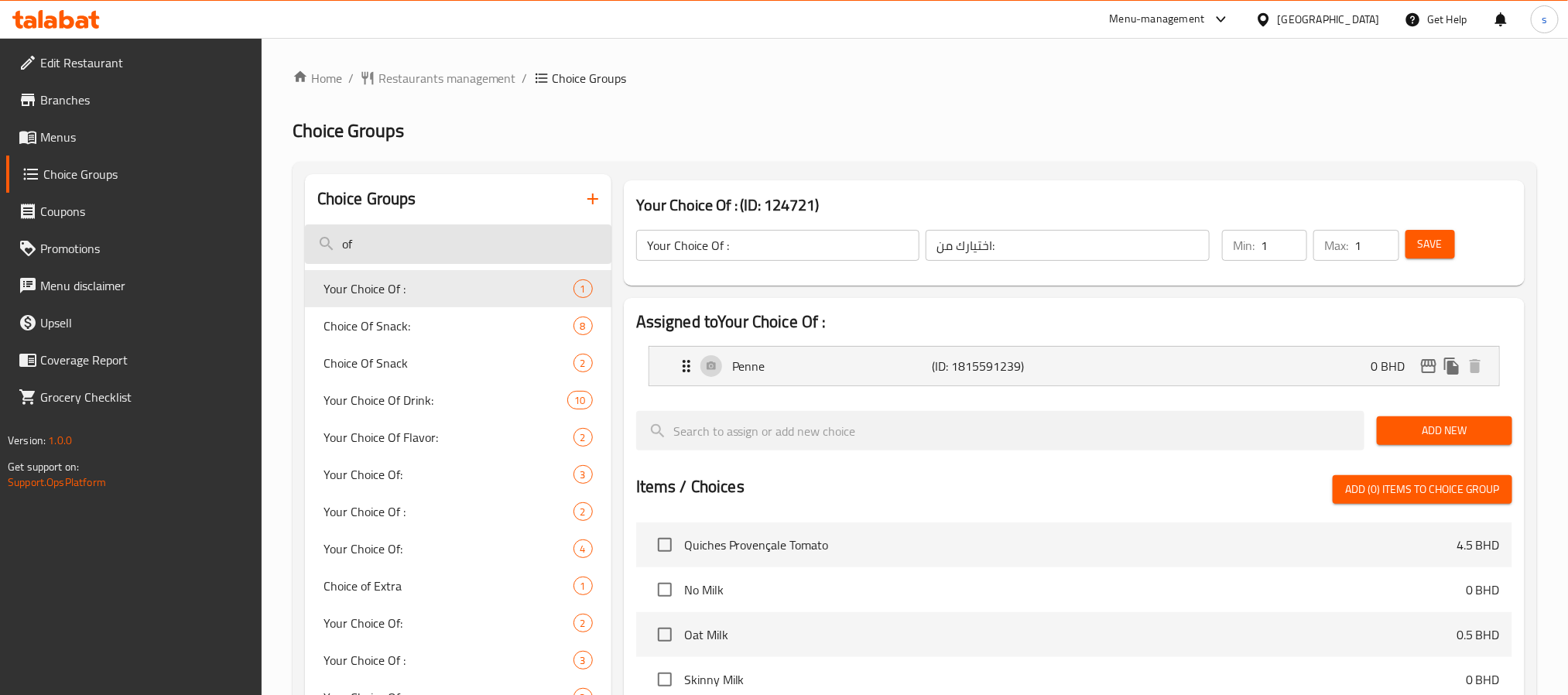
click at [413, 234] on input "of" at bounding box center [458, 244] width 307 height 39
type input "o"
type input "choice of"
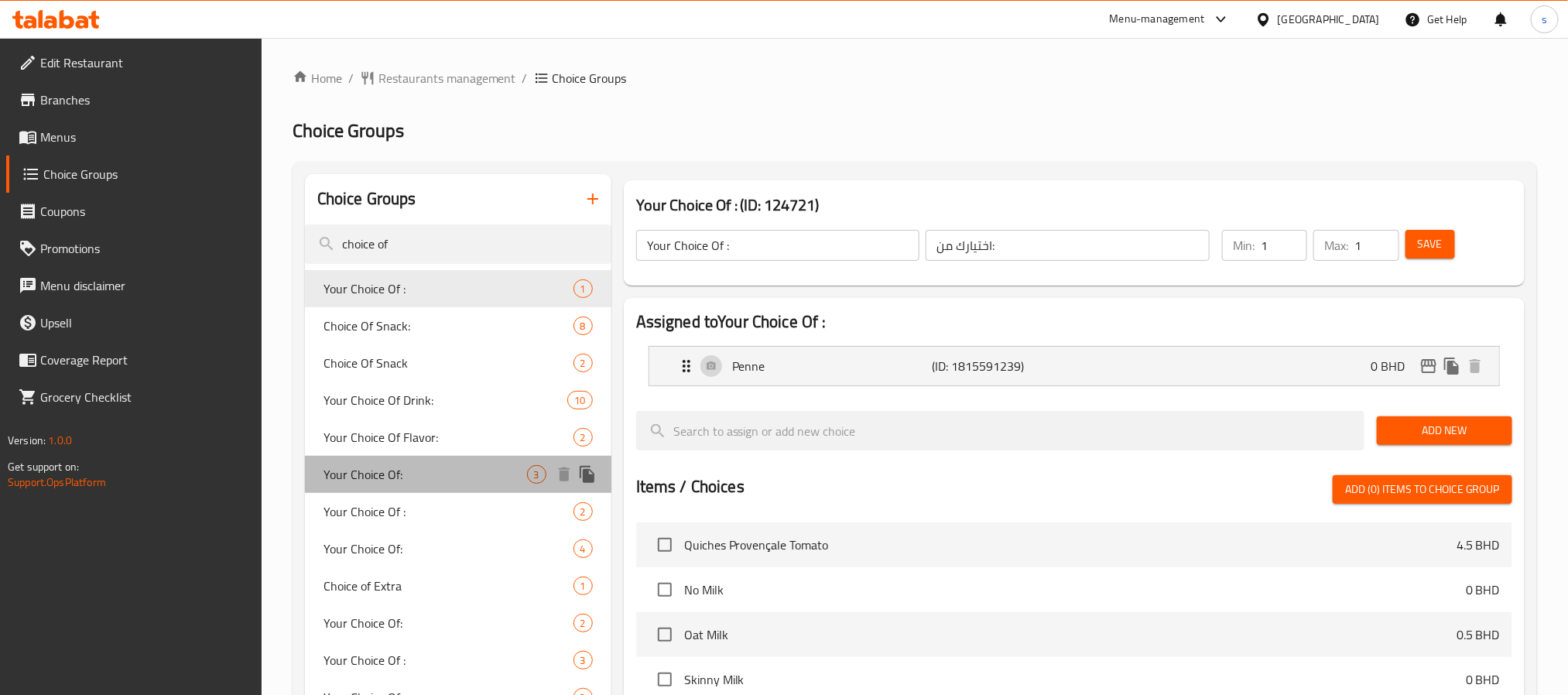
click at [370, 466] on span "Your Choice Of:" at bounding box center [425, 474] width 204 height 18
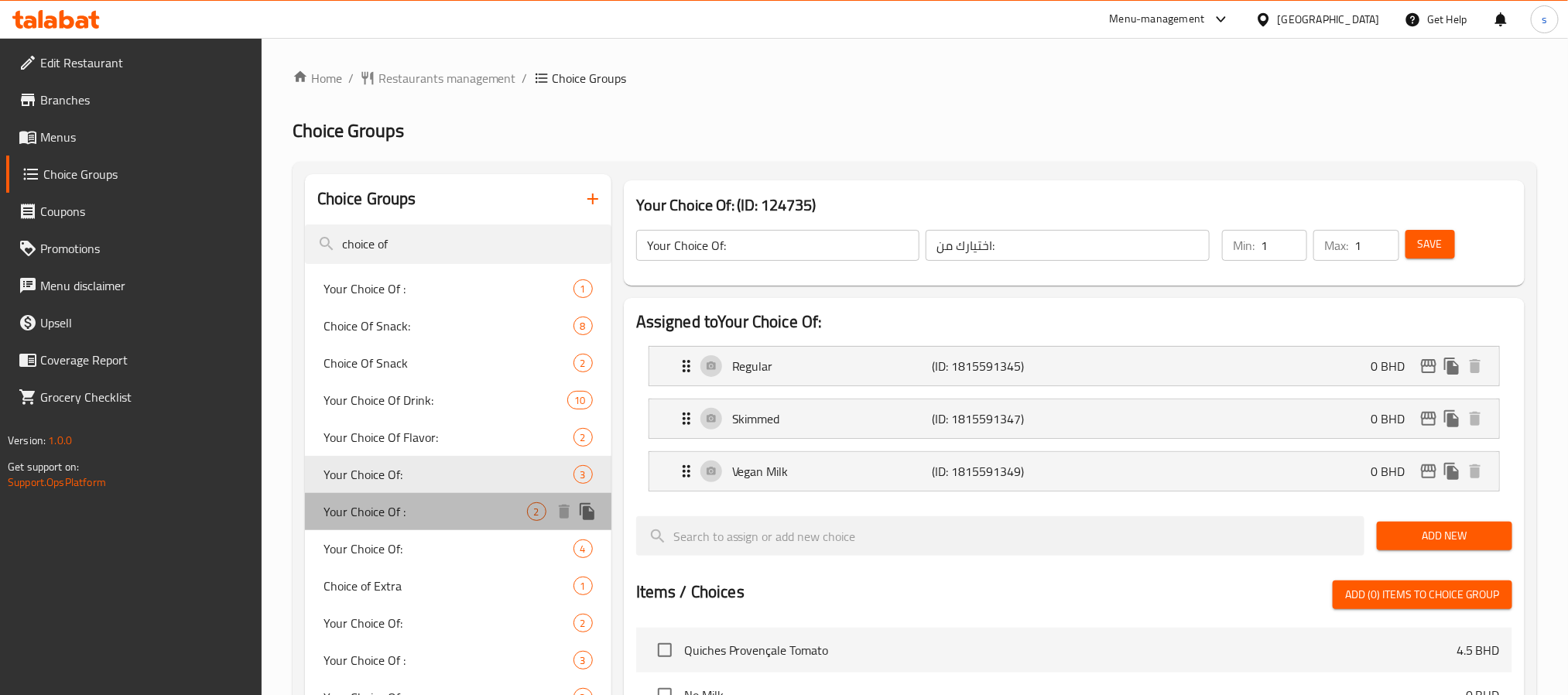
click at [372, 507] on span "Your Choice Of :" at bounding box center [425, 510] width 204 height 18
type input "Your Choice Of :"
type input "اختيارك من :"
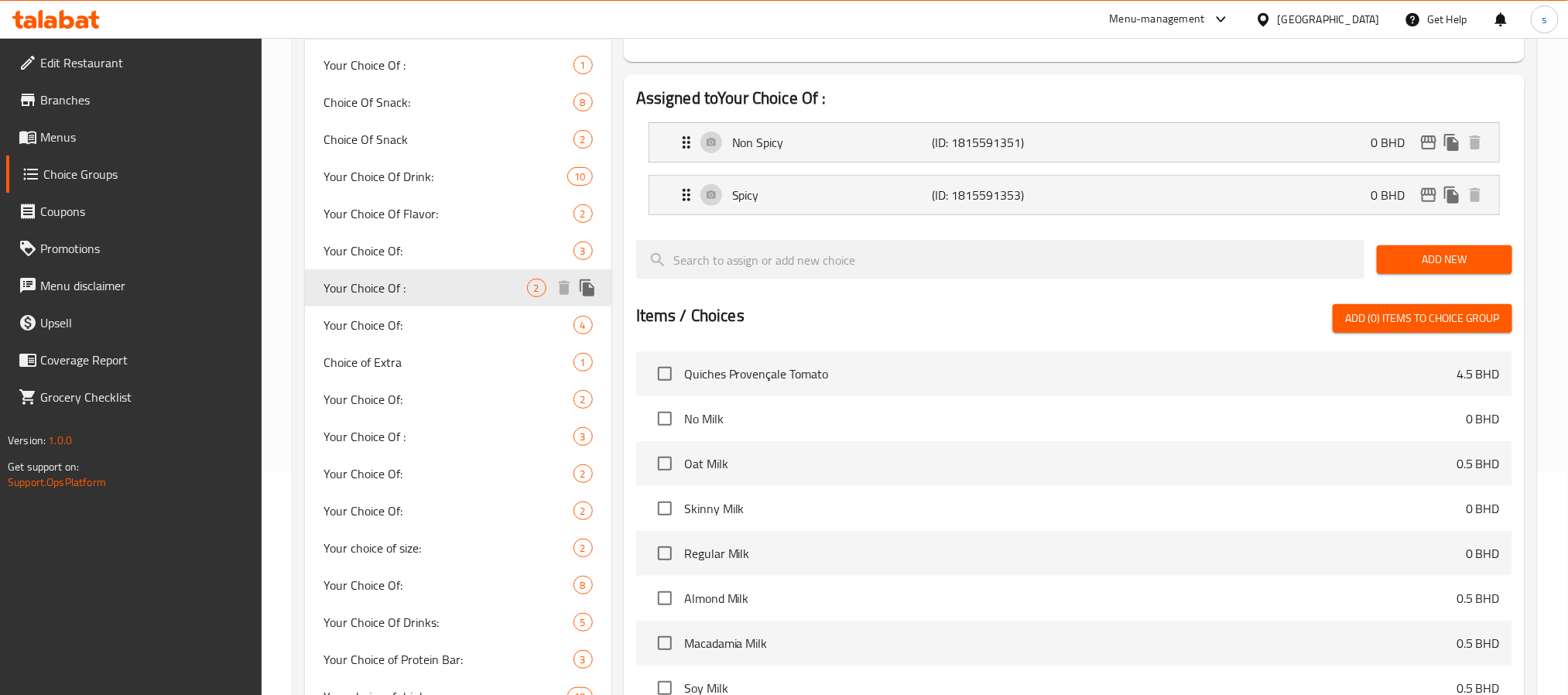
scroll to position [232, 0]
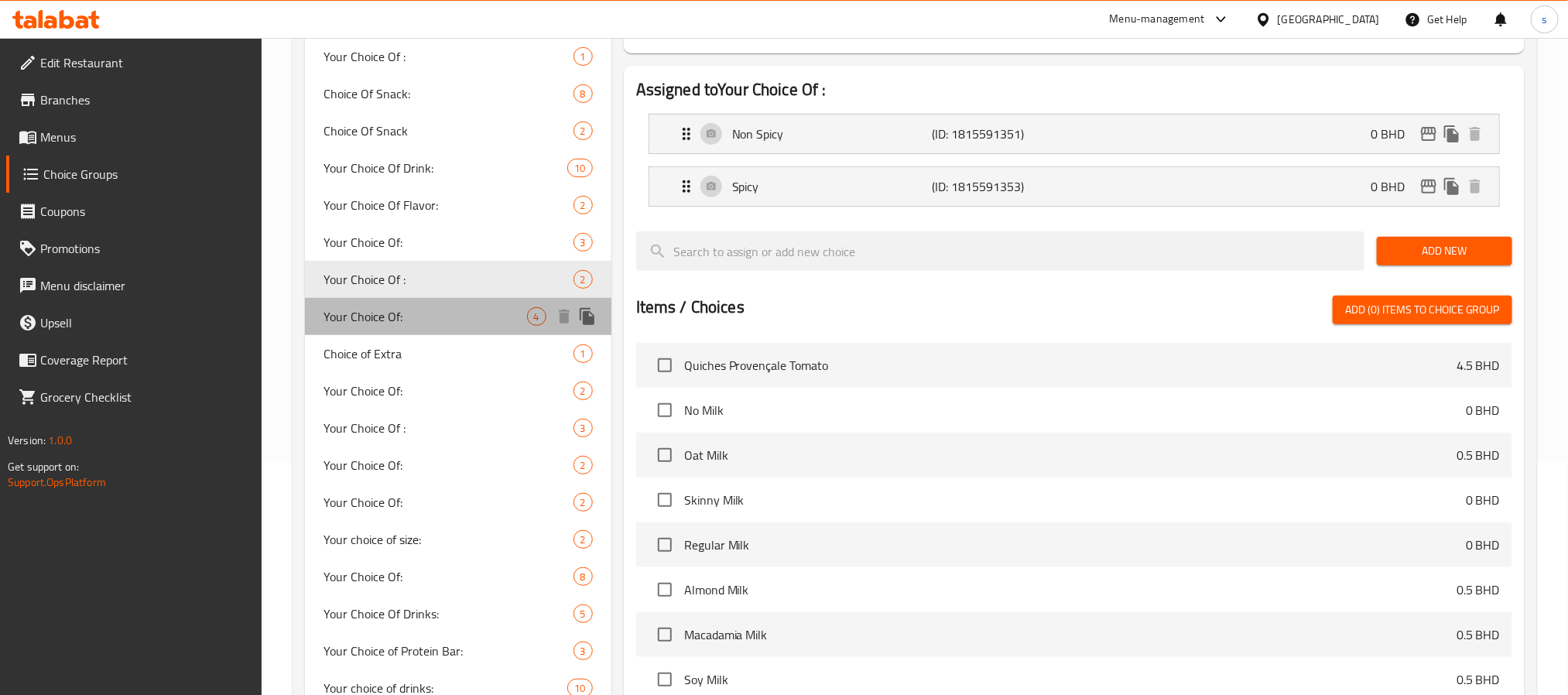
click at [391, 316] on span "Your Choice Of:" at bounding box center [425, 315] width 204 height 18
type input "Your Choice Of:"
type input "إختيارك من:"
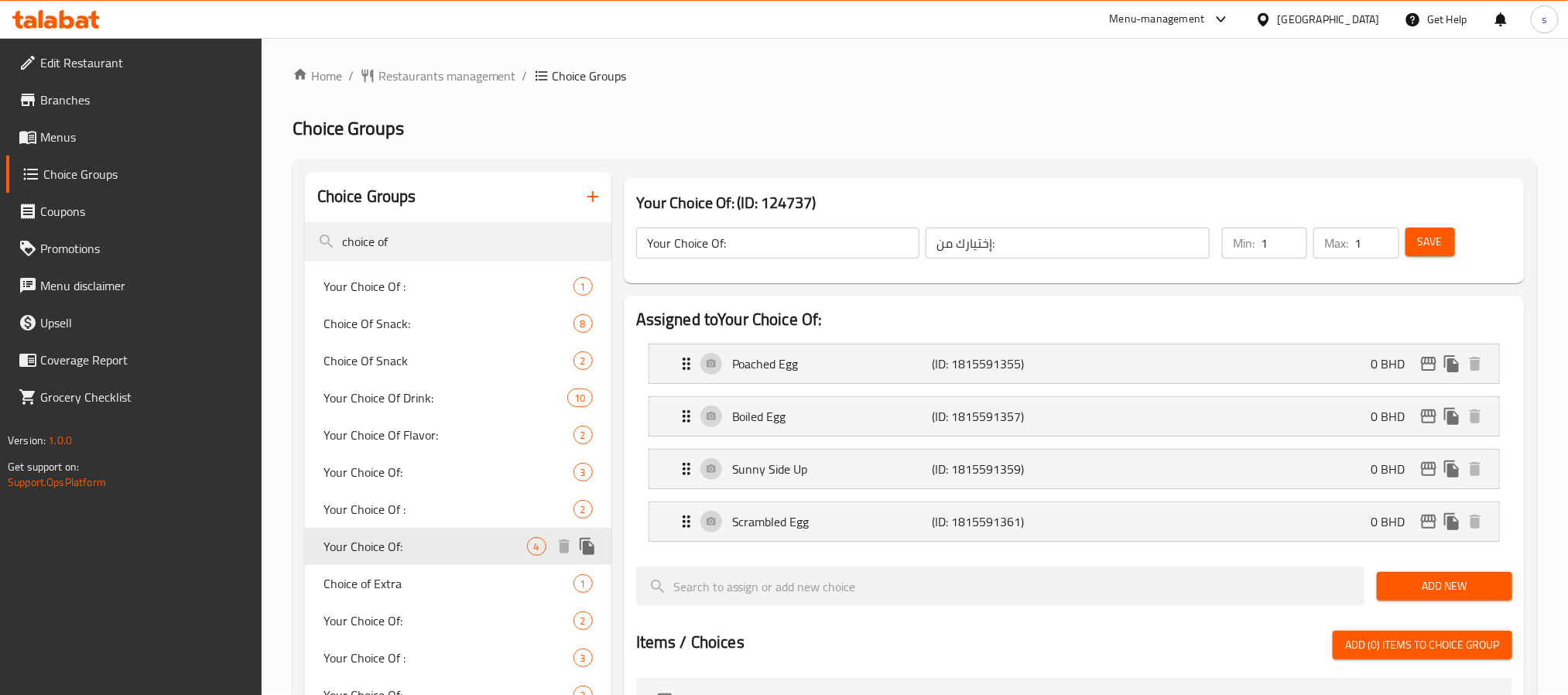
scroll to position [0, 0]
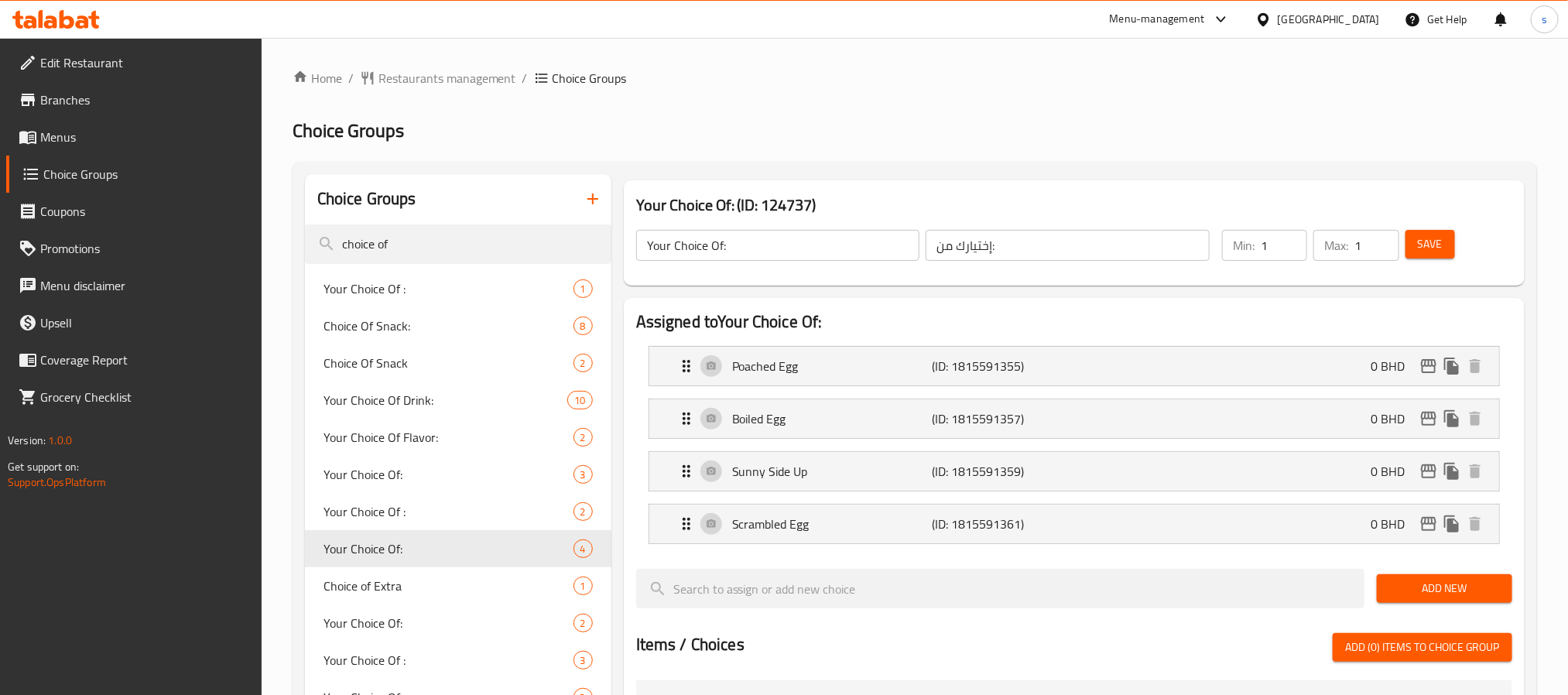
click at [1272, 12] on icon at bounding box center [1263, 19] width 16 height 16
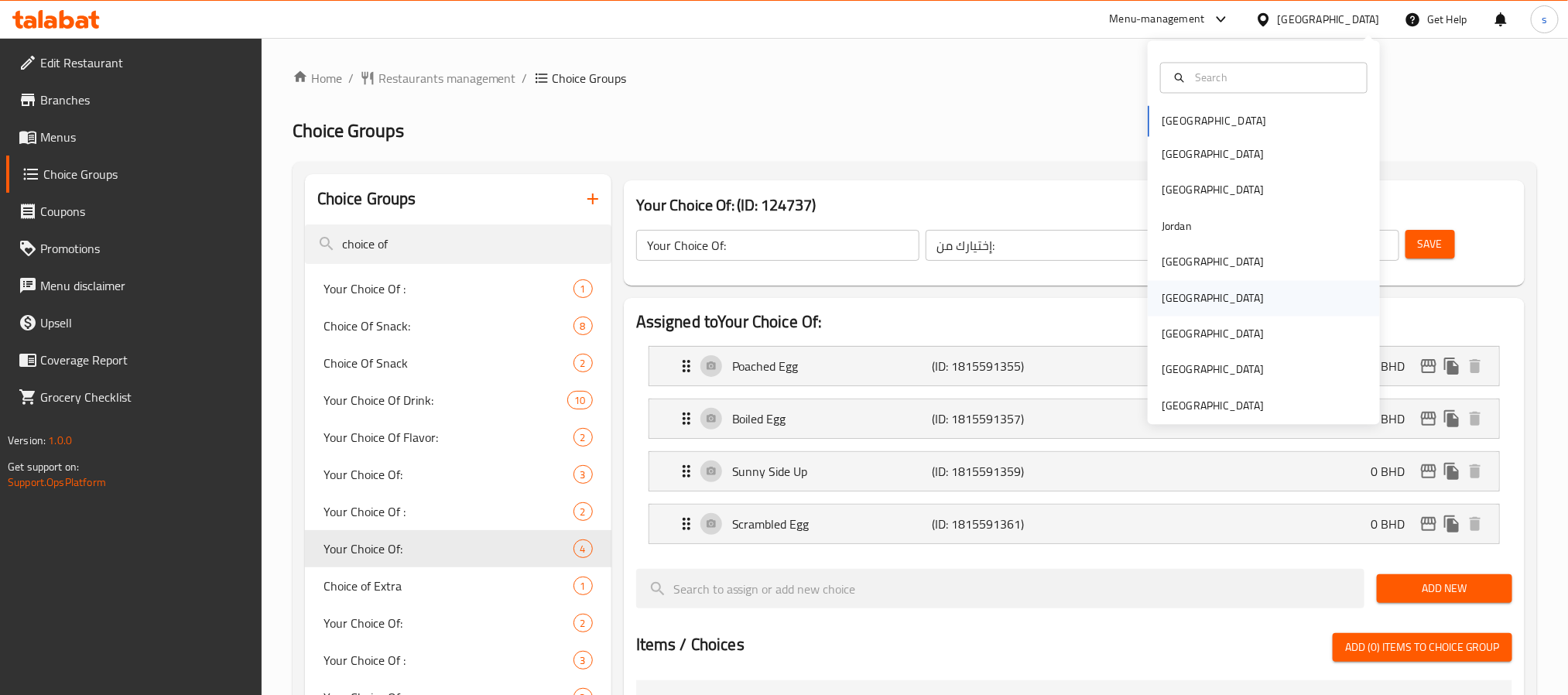
click at [1165, 297] on div "Oman" at bounding box center [1212, 298] width 102 height 17
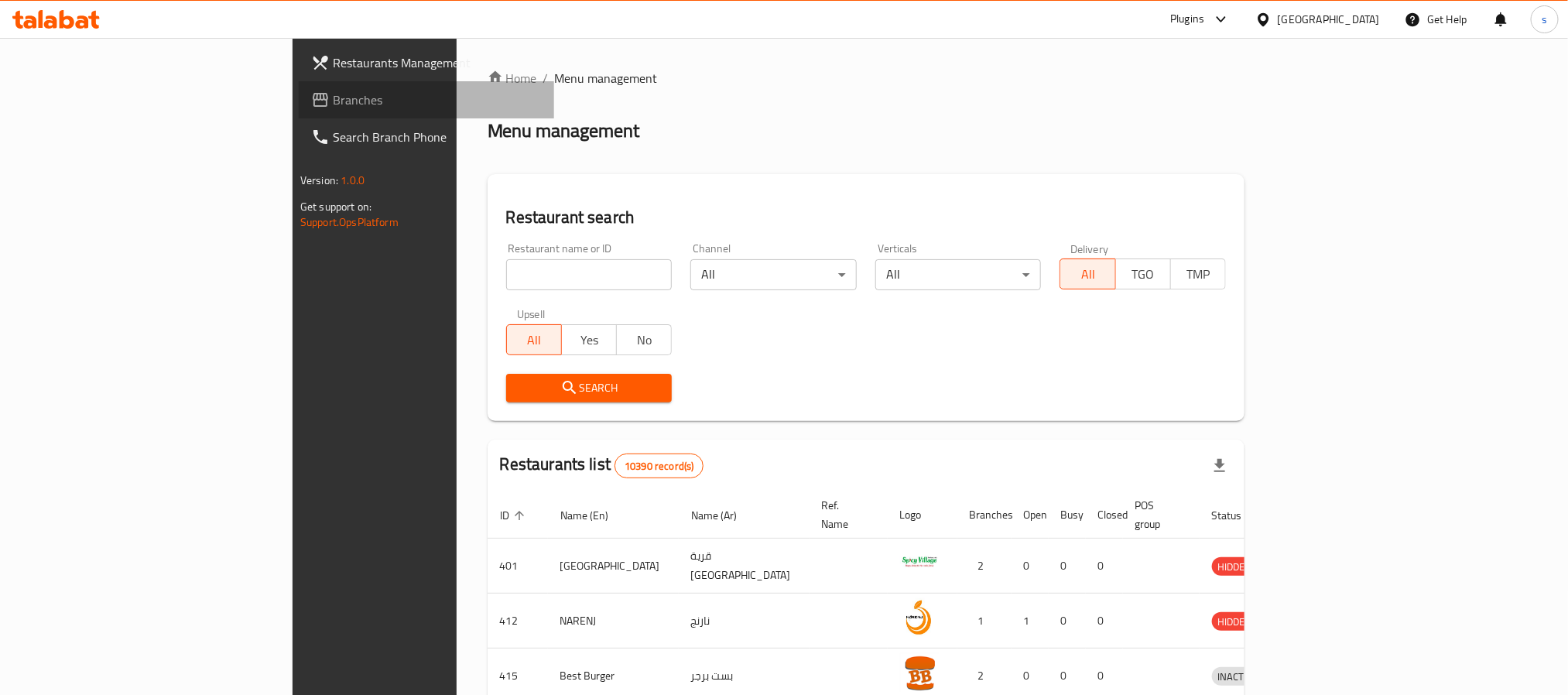
click at [333, 108] on span "Branches" at bounding box center [437, 99] width 209 height 18
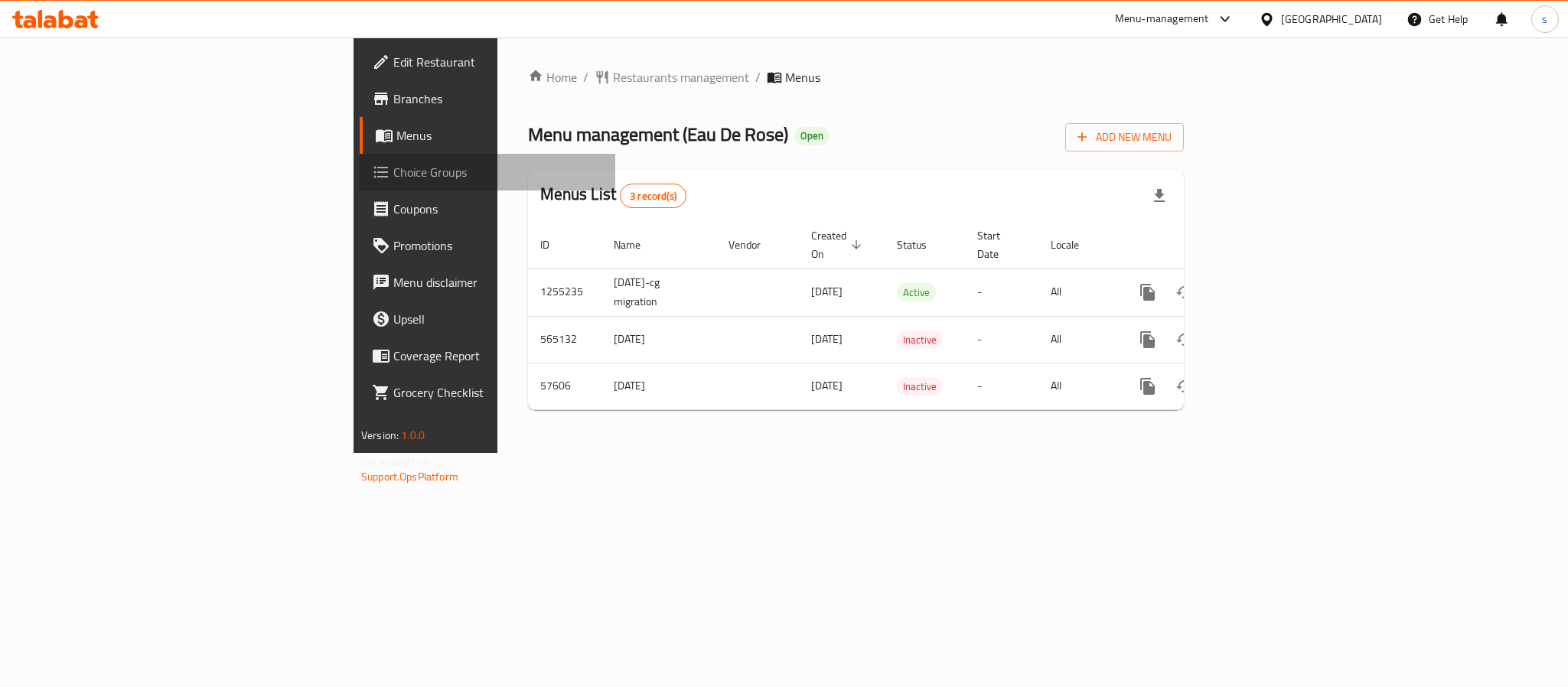
click at [393, 175] on span "Choice Groups" at bounding box center [498, 171] width 210 height 18
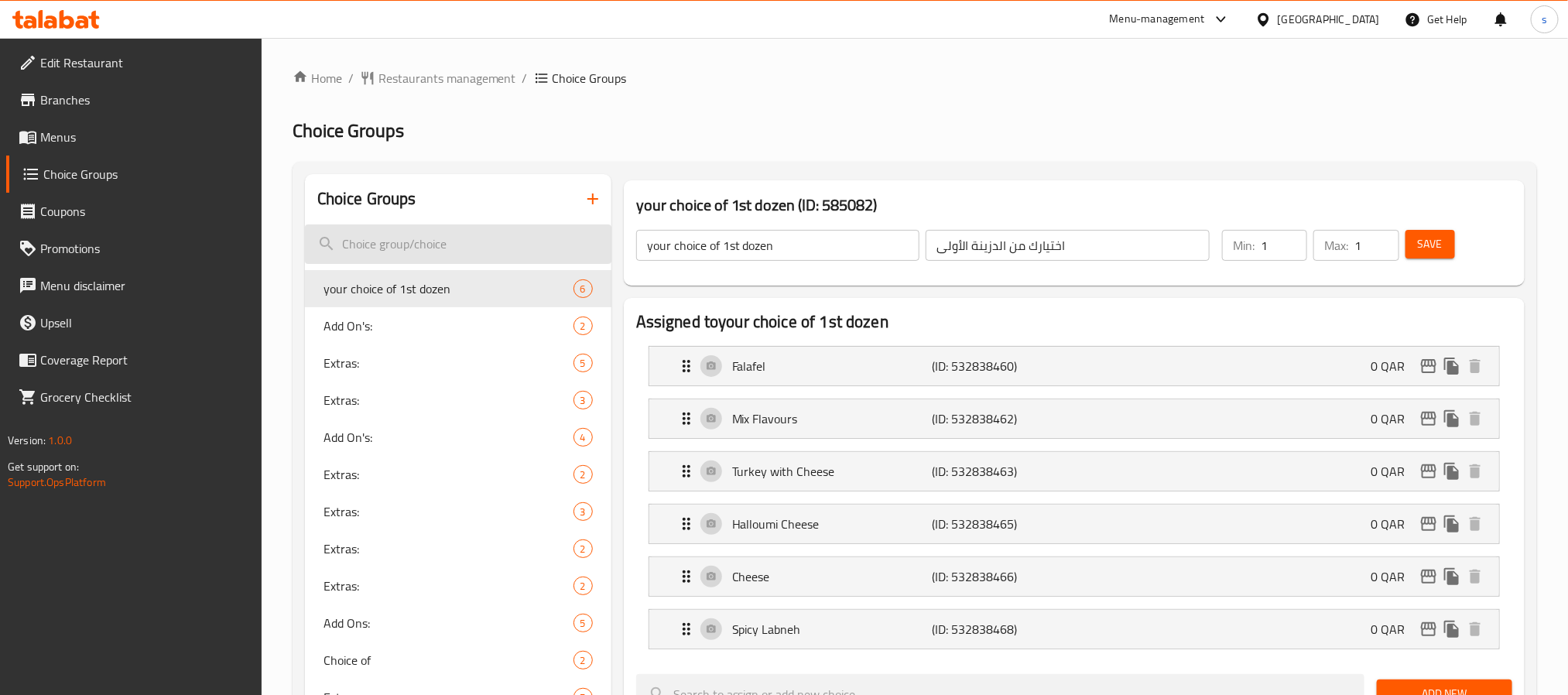
click at [424, 258] on input "search" at bounding box center [458, 244] width 307 height 39
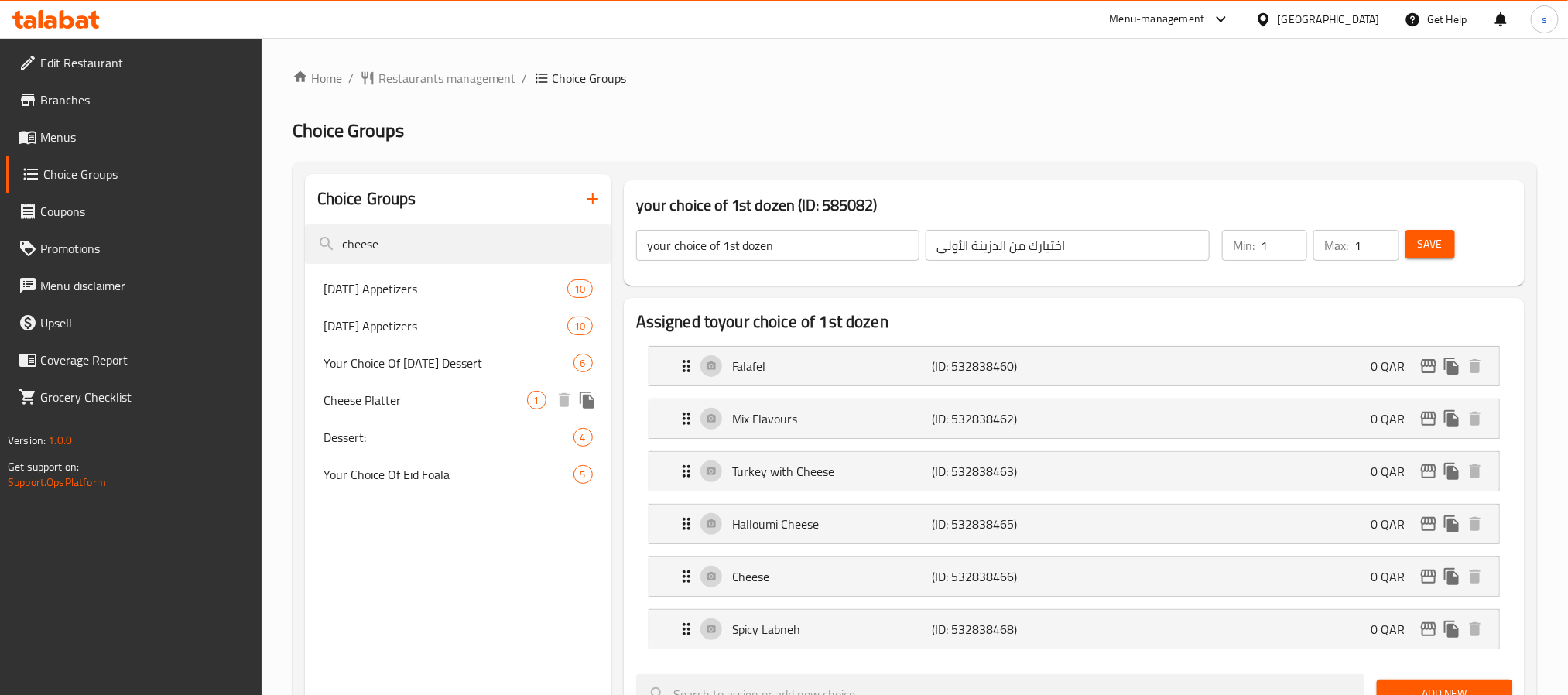
type input "cheese"
click at [412, 409] on span "Cheese Platter" at bounding box center [425, 400] width 204 height 18
type input "Cheese Platter"
type input "تشيز بلاتر"
type input "0"
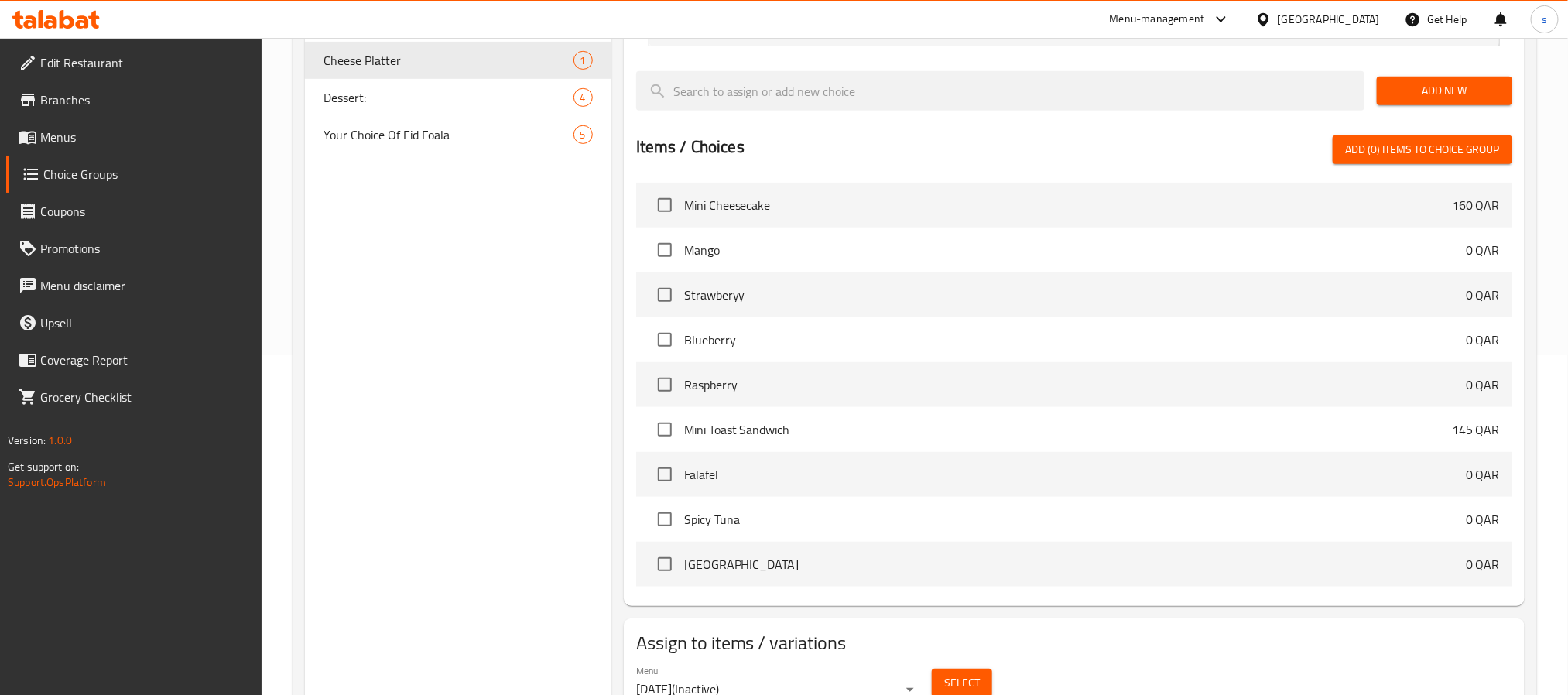
scroll to position [348, 0]
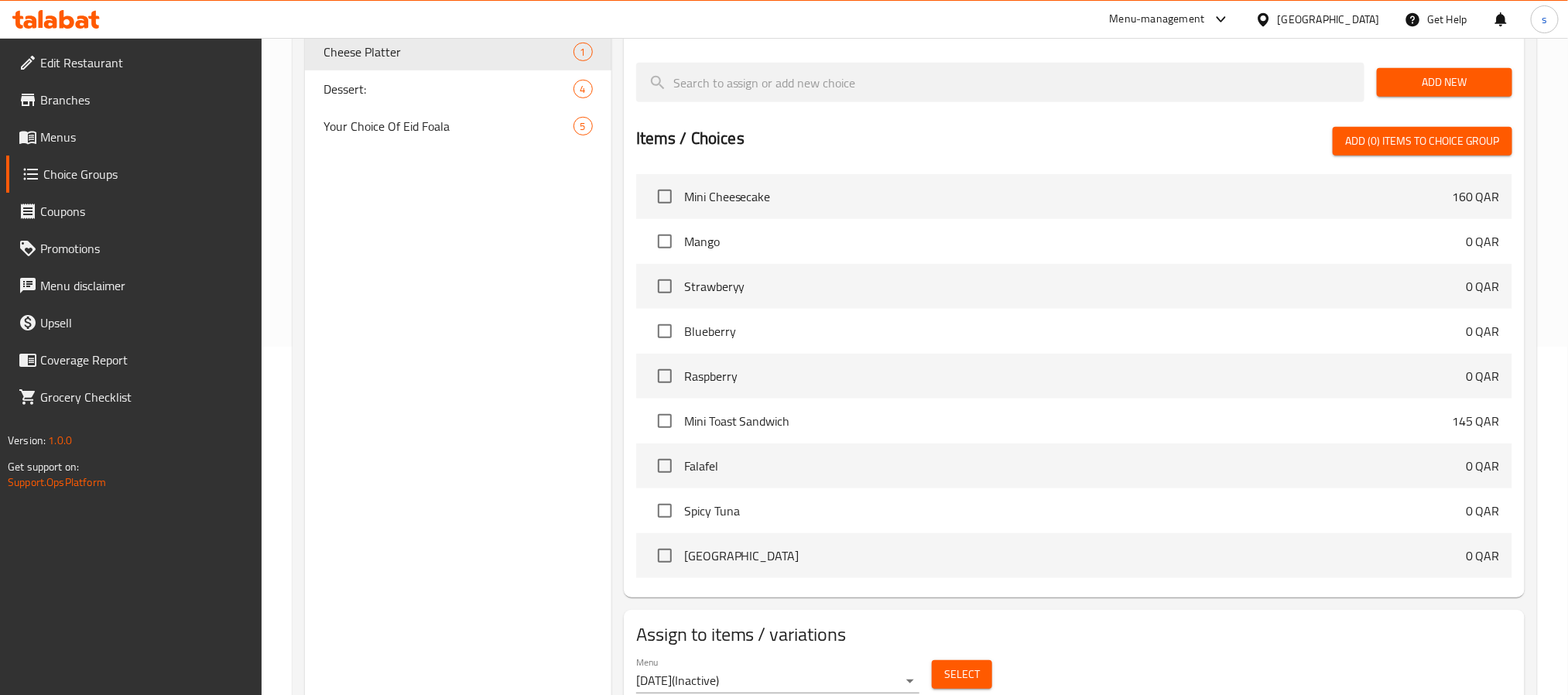
click at [96, 98] on span "Branches" at bounding box center [144, 99] width 209 height 18
